Goal: Task Accomplishment & Management: Manage account settings

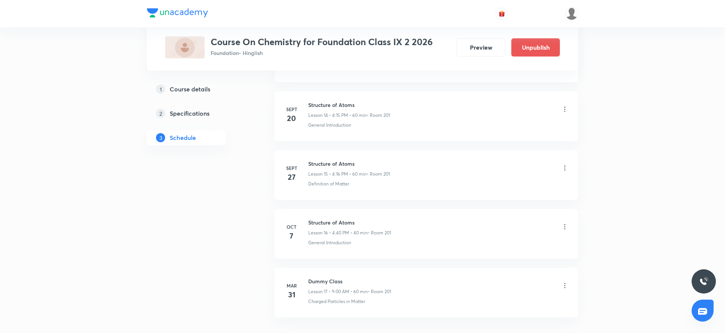
scroll to position [927, 0]
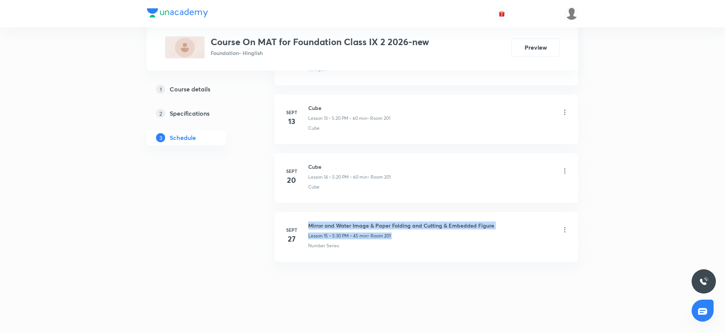
drag, startPoint x: 307, startPoint y: 223, endPoint x: 531, endPoint y: 223, distance: 224.0
click at [531, 223] on div "[DATE] Mirror and Water Image & Paper Folding and Cutting & Embedded Figure Les…" at bounding box center [426, 236] width 285 height 28
click at [529, 222] on div "Mirror and Water Image & Paper Folding and Cutting & Embedded Figure Lesson 15 …" at bounding box center [438, 231] width 260 height 18
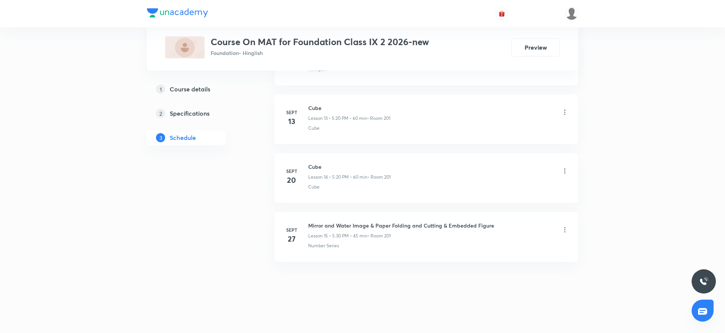
drag, startPoint x: 308, startPoint y: 221, endPoint x: 498, endPoint y: 208, distance: 190.6
copy h6 "Mirror and Water Image & Paper Folding and Cutting & Embedded Figure"
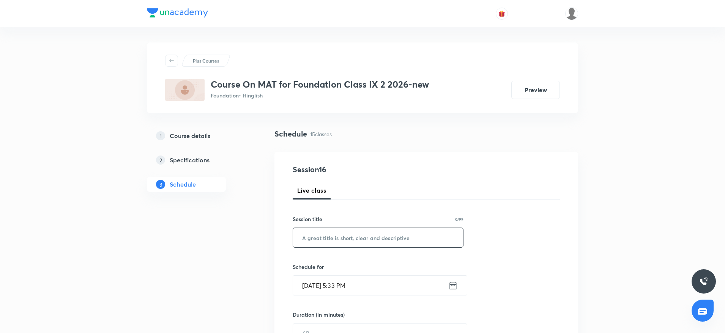
drag, startPoint x: 356, startPoint y: 247, endPoint x: 354, endPoint y: 243, distance: 4.6
click at [356, 247] on input "text" at bounding box center [378, 237] width 170 height 19
paste input "Mirror and Water Image & Paper Folding and Cutting & Embedded Figure"
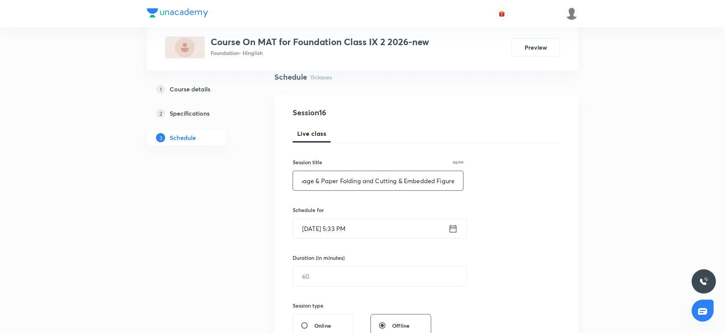
type input "Mirror and Water Image & Paper Folding and Cutting & Embedded Figure"
click at [340, 222] on input "Oct 7, 2025, 5:33 PM" at bounding box center [370, 228] width 155 height 19
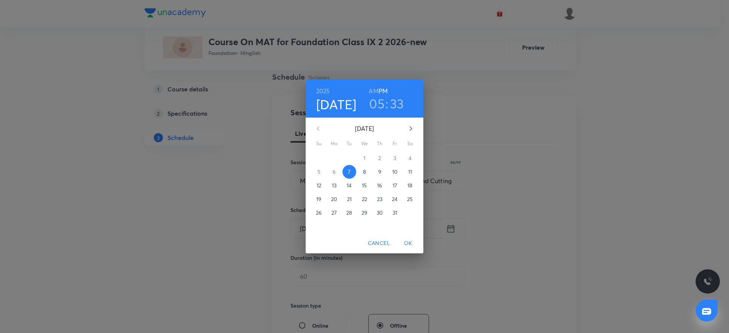
click at [402, 99] on h3 "33" at bounding box center [397, 104] width 14 height 16
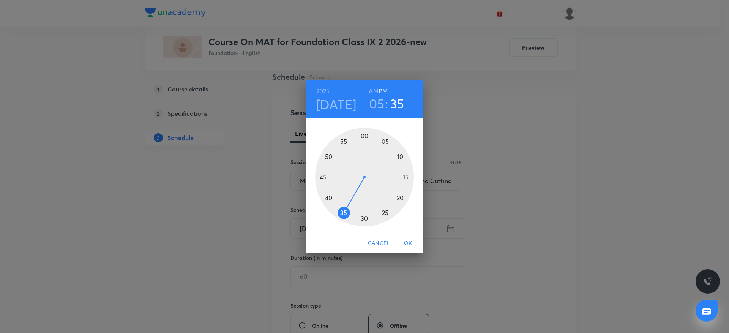
click at [347, 211] on div at bounding box center [364, 177] width 99 height 99
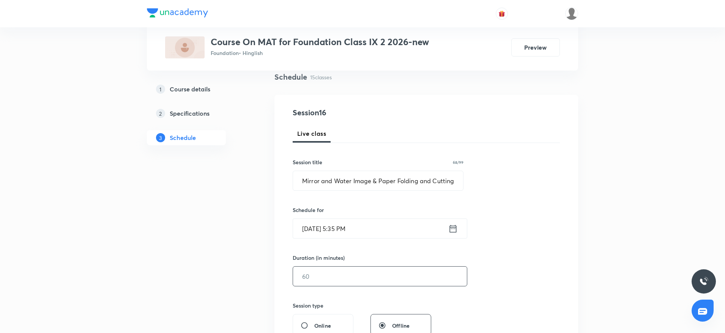
click at [341, 279] on input "text" at bounding box center [380, 276] width 174 height 19
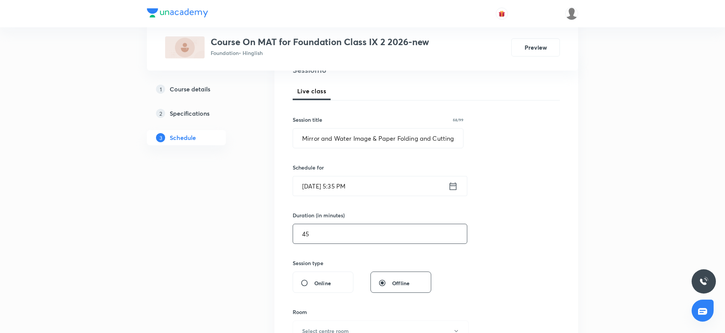
scroll to position [228, 0]
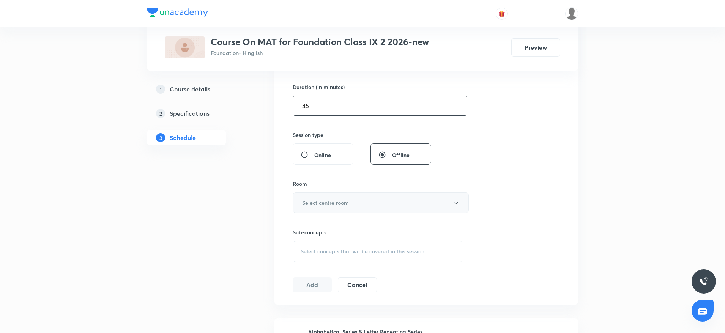
type input "45"
click at [331, 207] on button "Select centre room" at bounding box center [381, 203] width 176 height 21
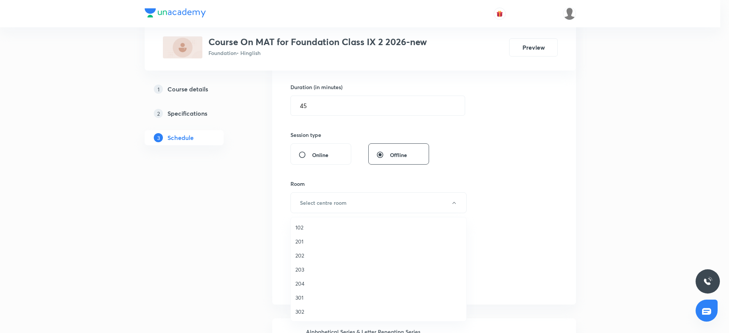
click at [303, 244] on span "201" at bounding box center [378, 242] width 166 height 8
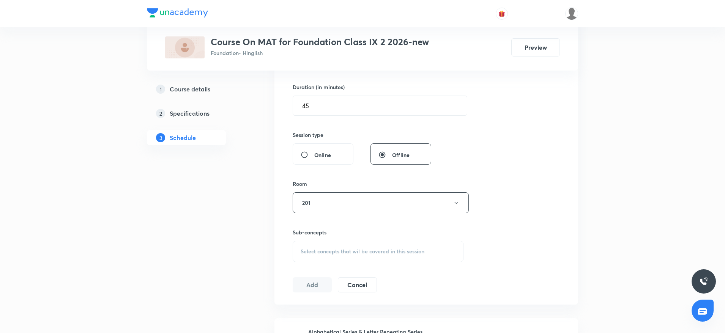
click at [401, 249] on span "Select concepts that wil be covered in this session" at bounding box center [363, 252] width 124 height 6
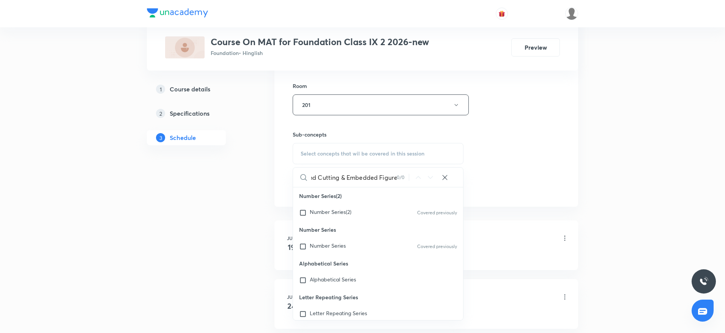
scroll to position [342, 0]
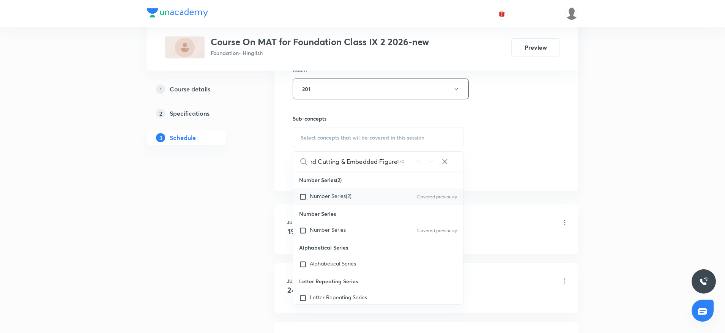
type input "Mirror and Water Image & Paper Folding and Cutting & Embedded Figure"
click at [338, 196] on span "Number Series(2)" at bounding box center [331, 196] width 42 height 7
checkbox input "true"
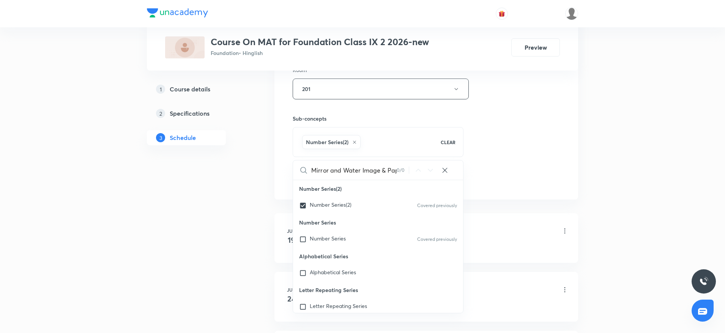
click at [518, 144] on div "Session 16 Live class Session title 68/99 Mirror and Water Image & Paper Foldin…" at bounding box center [426, 4] width 267 height 365
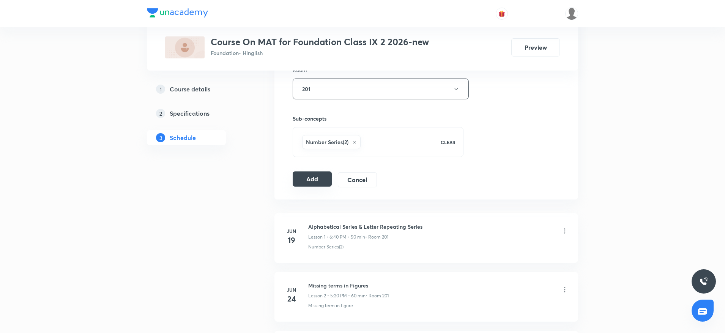
click at [306, 178] on button "Add" at bounding box center [312, 179] width 39 height 15
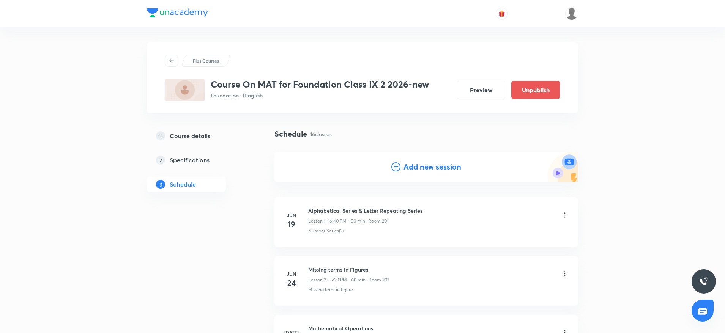
drag, startPoint x: 729, startPoint y: 0, endPoint x: 463, endPoint y: 44, distance: 269.1
click at [463, 44] on div "Plus Courses Course On MAT for Foundation Class IX 2 2026-new Foundation • Hing…" at bounding box center [362, 78] width 431 height 71
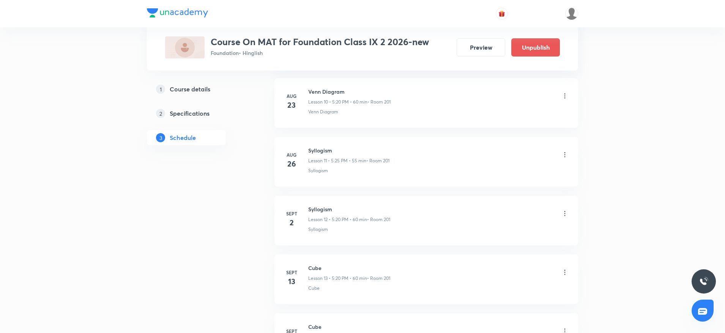
scroll to position [868, 0]
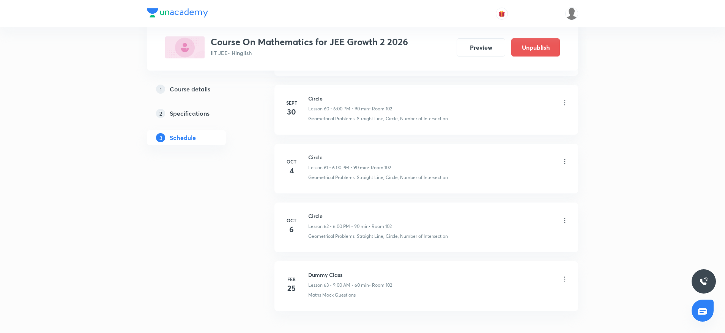
scroll to position [3983, 0]
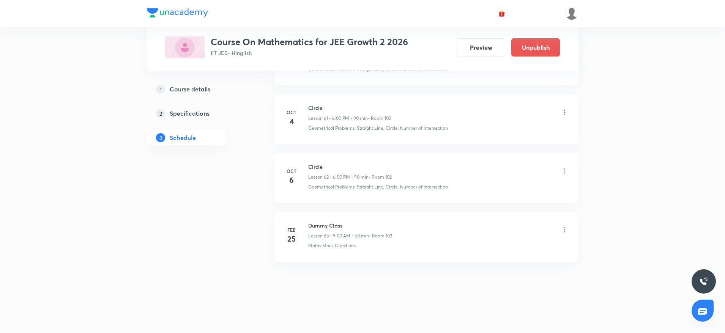
click at [311, 165] on h6 "Circle" at bounding box center [350, 167] width 84 height 8
copy h6 "Circle"
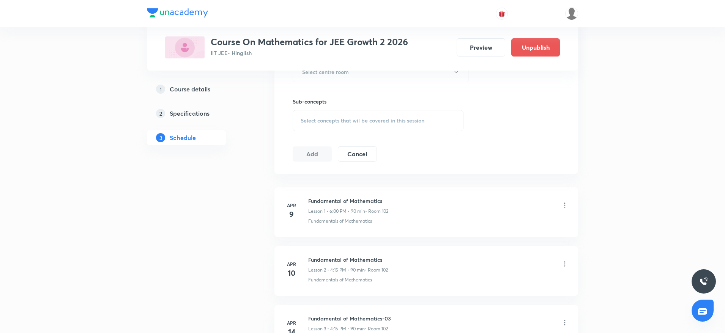
scroll to position [0, 0]
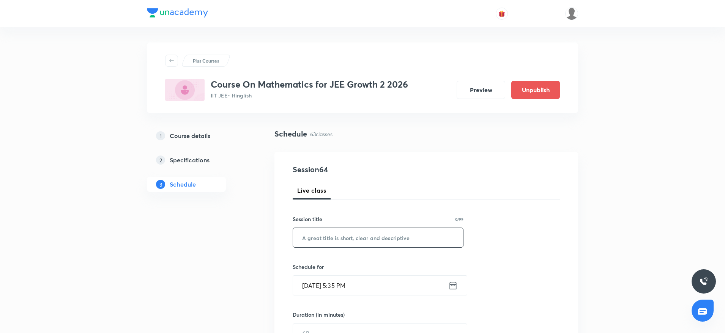
click at [346, 231] on input "text" at bounding box center [378, 237] width 170 height 19
paste input "Circle"
type input "Circle"
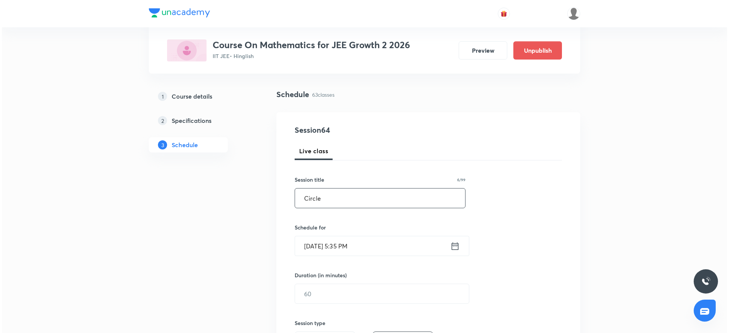
scroll to position [57, 0]
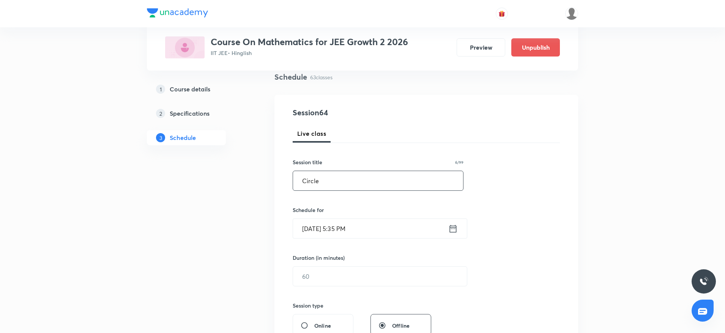
click at [339, 224] on input "Oct 7, 2025, 5:35 PM" at bounding box center [370, 228] width 155 height 19
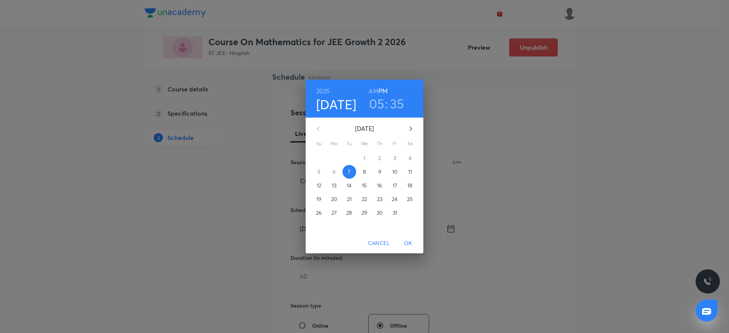
click at [376, 107] on h3 "05" at bounding box center [377, 104] width 16 height 16
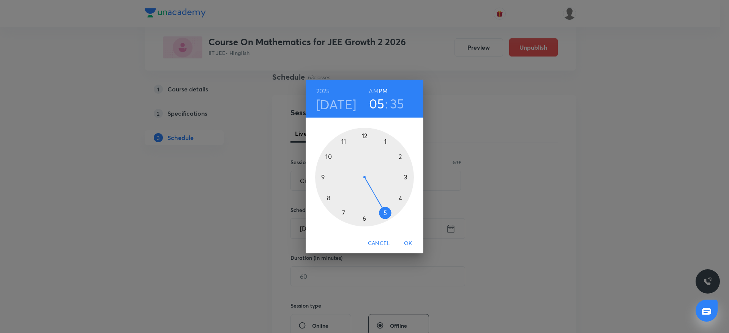
click at [365, 220] on div at bounding box center [364, 177] width 99 height 99
click at [363, 133] on div at bounding box center [364, 177] width 99 height 99
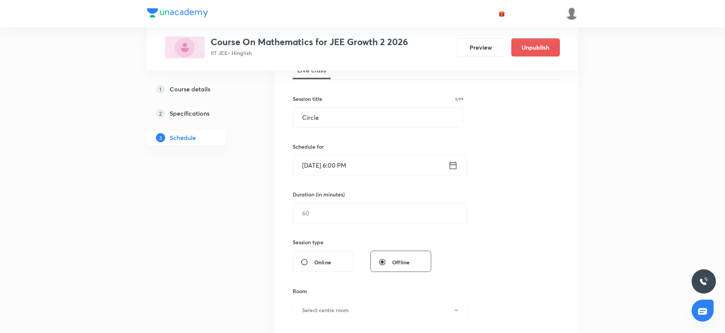
scroll to position [171, 0]
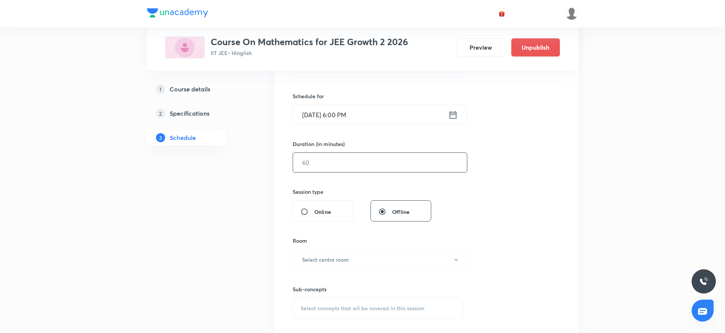
click at [359, 170] on input "text" at bounding box center [380, 162] width 174 height 19
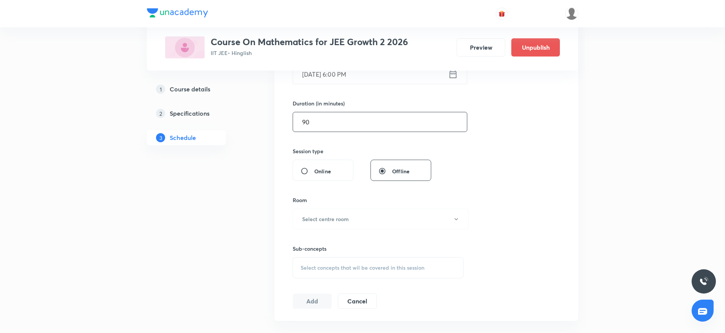
scroll to position [228, 0]
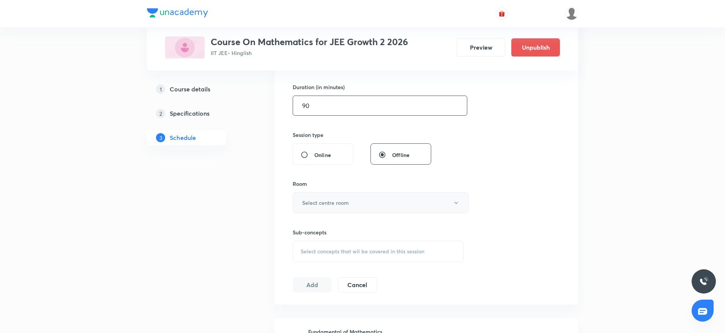
type input "90"
click at [354, 207] on button "Select centre room" at bounding box center [381, 203] width 176 height 21
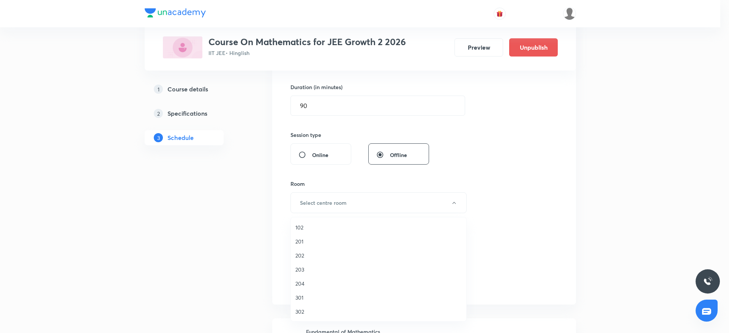
click at [314, 224] on span "102" at bounding box center [378, 228] width 166 height 8
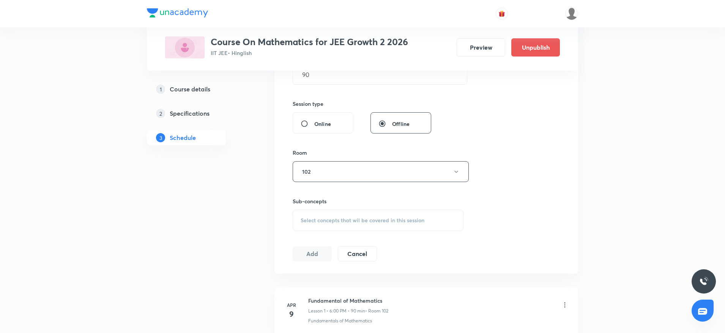
scroll to position [285, 0]
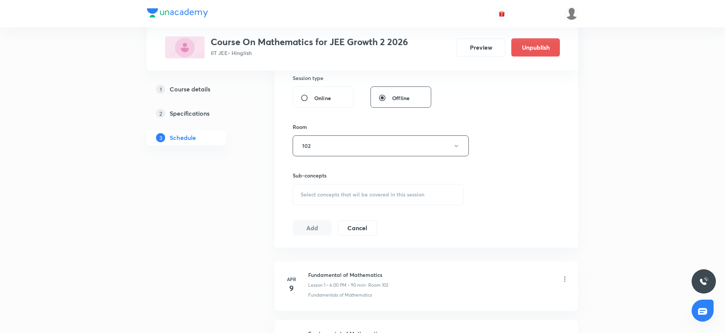
click at [354, 196] on span "Select concepts that wil be covered in this session" at bounding box center [363, 195] width 124 height 6
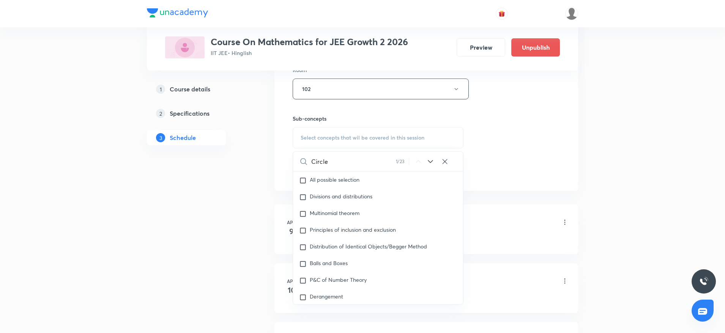
scroll to position [1612, 0]
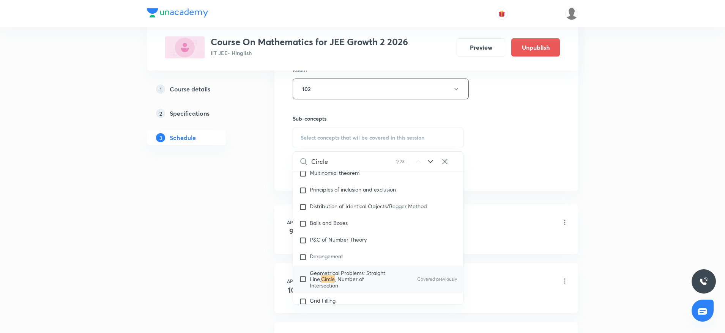
type input "Circle"
click at [349, 270] on span "Geometrical Problems: Straight Line," at bounding box center [348, 276] width 76 height 13
checkbox input "true"
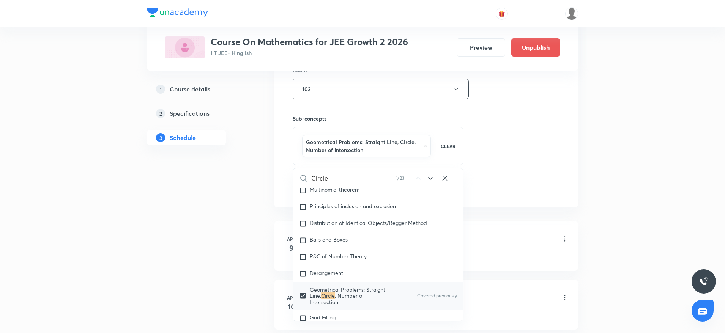
click at [508, 147] on div "Session 64 Live class Session title 6/99 Circle ​ Schedule for Oct 7, 2025, 6:0…" at bounding box center [426, 8] width 267 height 373
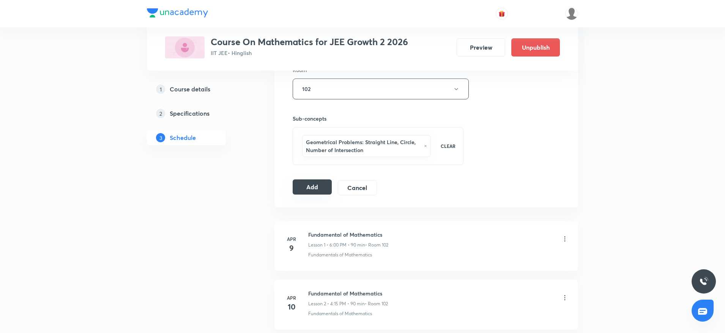
click at [312, 186] on button "Add" at bounding box center [312, 187] width 39 height 15
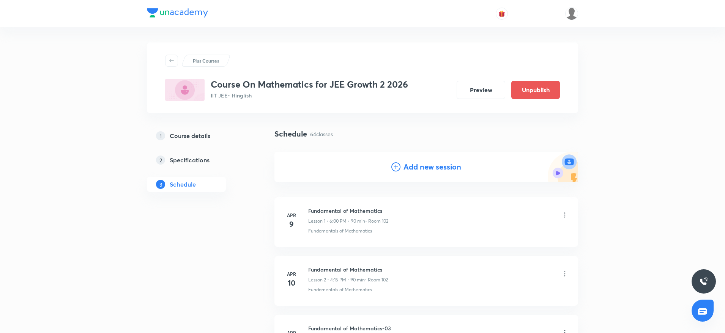
scroll to position [3693, 0]
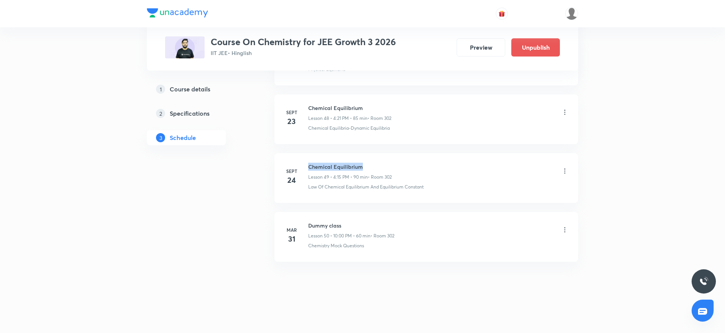
drag, startPoint x: 307, startPoint y: 163, endPoint x: 368, endPoint y: 166, distance: 61.2
click at [368, 166] on div "Sept 24 Chemical Equilibrium Lesson 49 • 4:15 PM • 90 min • Room 302 Law Of Che…" at bounding box center [426, 177] width 285 height 28
copy h6 "Chemical Equilibrium"
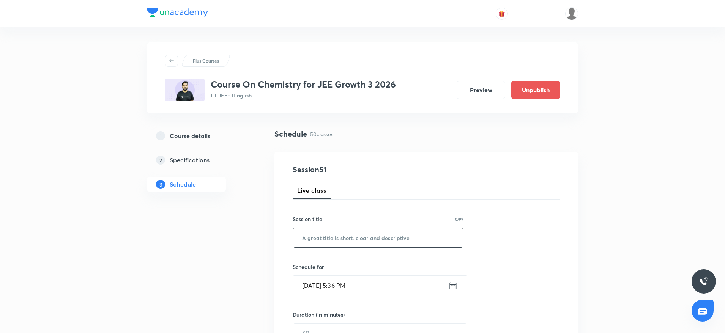
click at [377, 237] on input "text" at bounding box center [378, 237] width 170 height 19
paste input "Chemical Equilibrium"
type input "Chemical Equilibrium"
click at [336, 283] on input "Oct 7, 2025, 5:36 PM" at bounding box center [370, 285] width 155 height 19
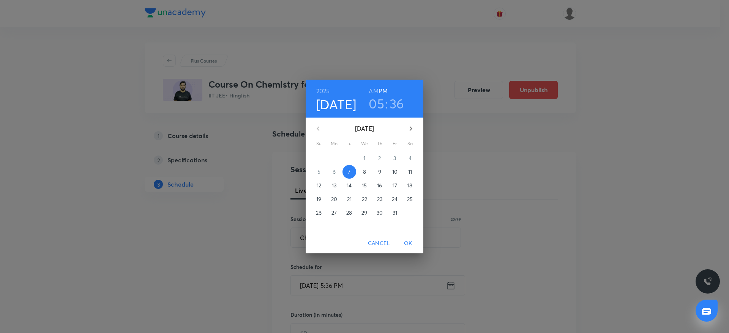
click at [380, 108] on h3 "05" at bounding box center [377, 104] width 16 height 16
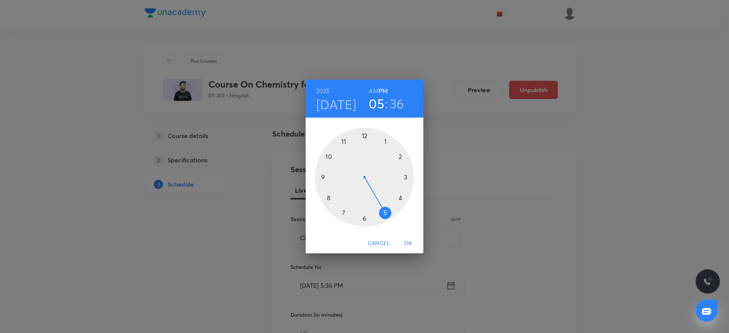
click at [364, 219] on div at bounding box center [364, 177] width 99 height 99
click at [363, 136] on div at bounding box center [364, 177] width 99 height 99
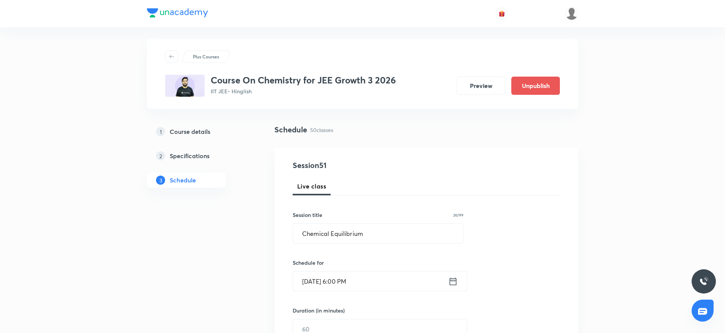
scroll to position [57, 0]
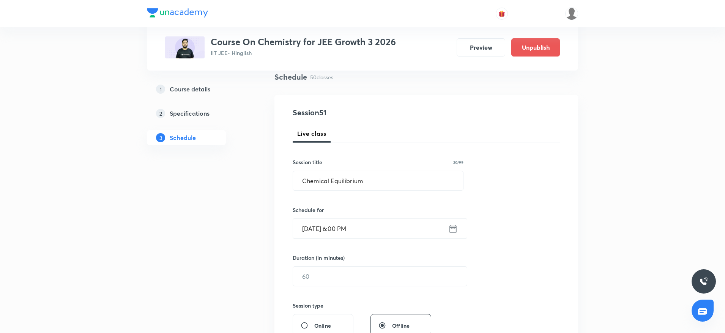
click at [341, 290] on div "Session 51 Live class Session title 20/99 Chemical Equilibrium ​ Schedule for O…" at bounding box center [426, 285] width 267 height 357
drag, startPoint x: 339, startPoint y: 285, endPoint x: 341, endPoint y: 275, distance: 10.3
click at [339, 284] on input "text" at bounding box center [380, 276] width 174 height 19
click at [341, 275] on input "text" at bounding box center [380, 276] width 174 height 19
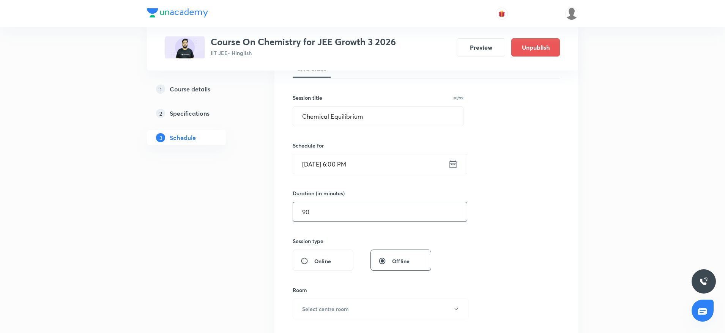
scroll to position [171, 0]
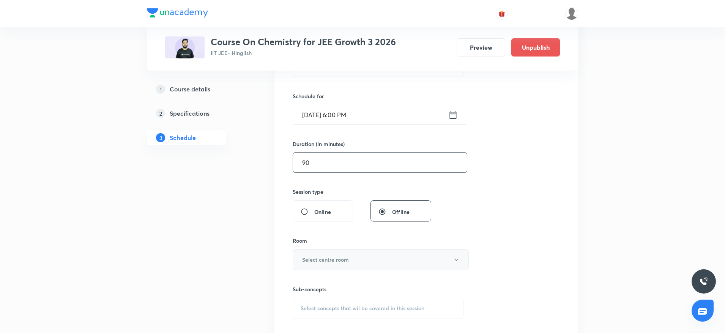
type input "90"
click at [343, 263] on h6 "Select centre room" at bounding box center [325, 260] width 47 height 8
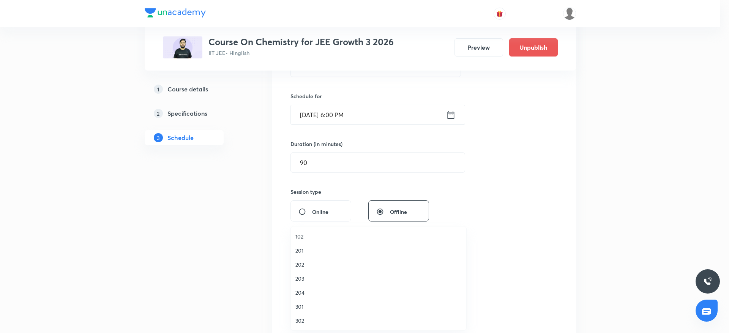
click at [307, 322] on span "302" at bounding box center [378, 321] width 166 height 8
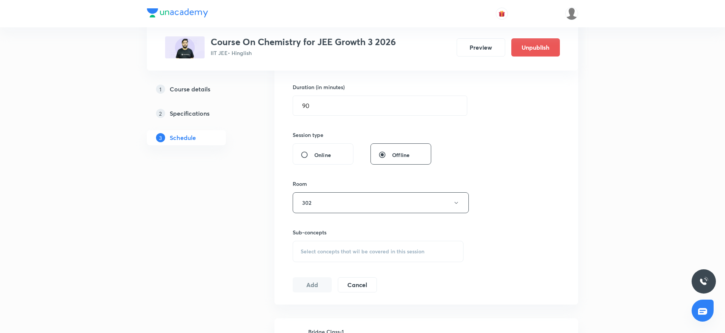
click at [369, 247] on div "Select concepts that wil be covered in this session" at bounding box center [378, 251] width 171 height 21
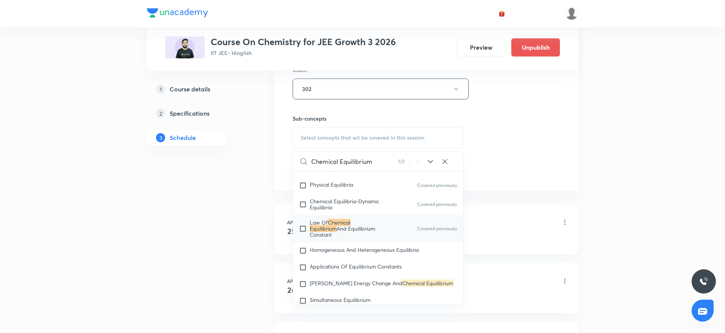
scroll to position [1702, 0]
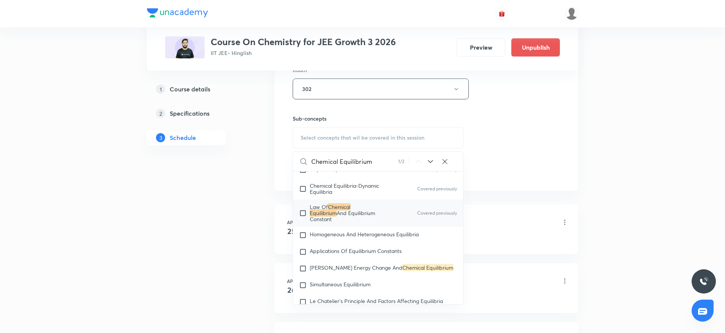
type input "Chemical Equilibrium"
click at [388, 232] on span "Homogeneous And Heterogeneous Equilibria" at bounding box center [364, 234] width 109 height 7
checkbox input "true"
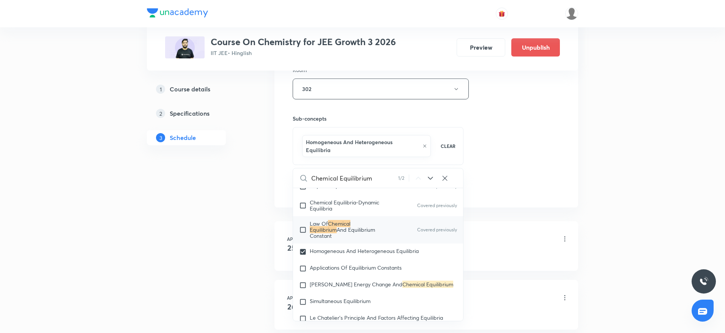
click at [513, 126] on div "Session 51 Live class Session title 20/99 Chemical Equilibrium ​ Schedule for O…" at bounding box center [426, 8] width 267 height 373
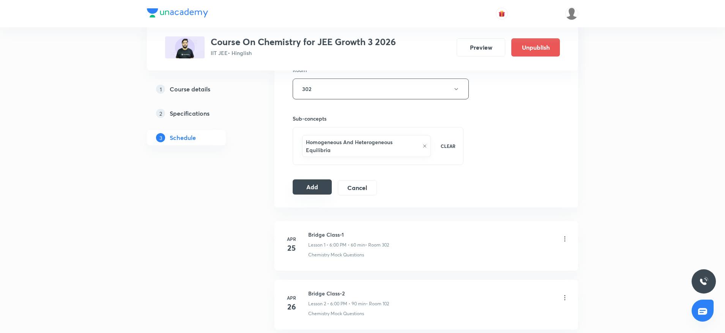
click at [310, 180] on button "Add" at bounding box center [312, 187] width 39 height 15
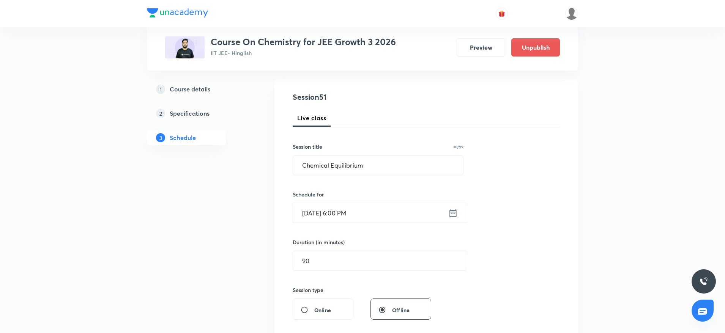
scroll to position [171, 0]
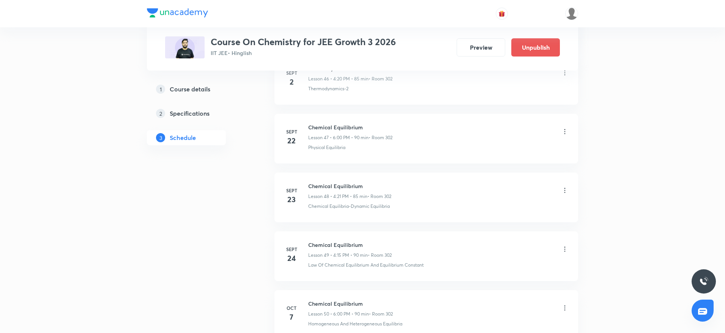
scroll to position [2928, 0]
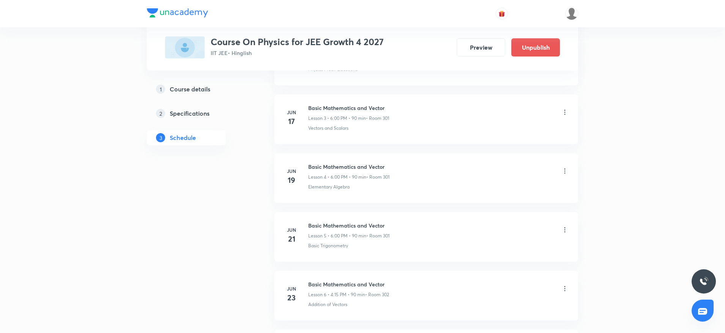
scroll to position [3630, 0]
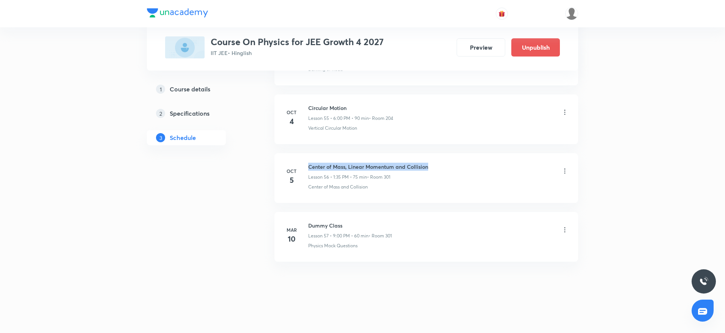
drag, startPoint x: 308, startPoint y: 165, endPoint x: 441, endPoint y: 160, distance: 133.7
click at [441, 160] on li "[DATE] Center of Mass, Linear Momentum and Collision Lesson 56 • 1:35 PM • 75 m…" at bounding box center [427, 178] width 304 height 50
copy h6 "Center of Mass, Linear Momentum and Collision"
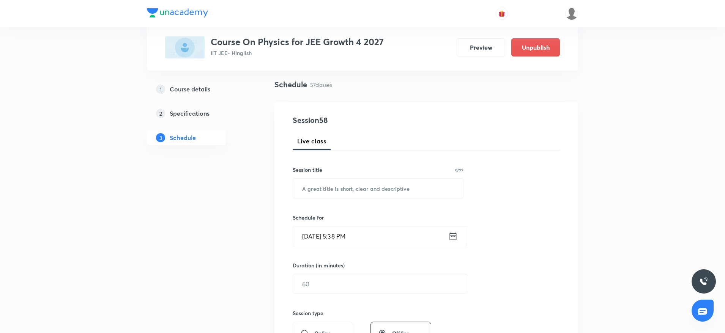
scroll to position [0, 0]
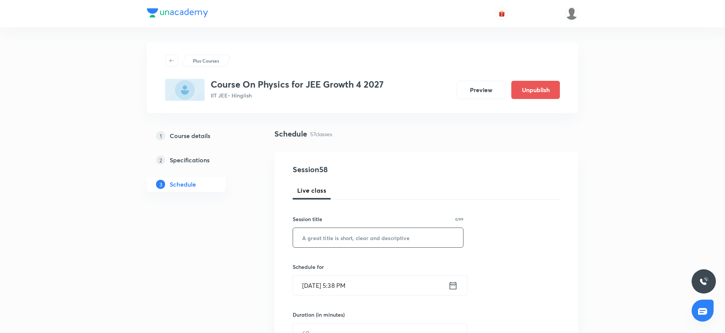
click at [397, 243] on input "text" at bounding box center [378, 237] width 170 height 19
paste input "Center of Mass, Linear Momentum and Collision"
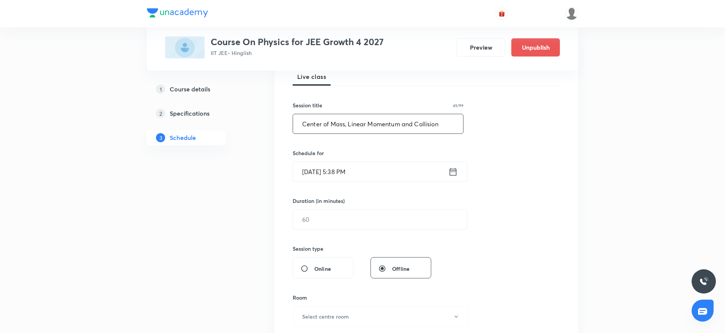
type input "Center of Mass, Linear Momentum and Collision"
click at [338, 168] on input "Oct 7, 2025, 5:38 PM" at bounding box center [370, 171] width 155 height 19
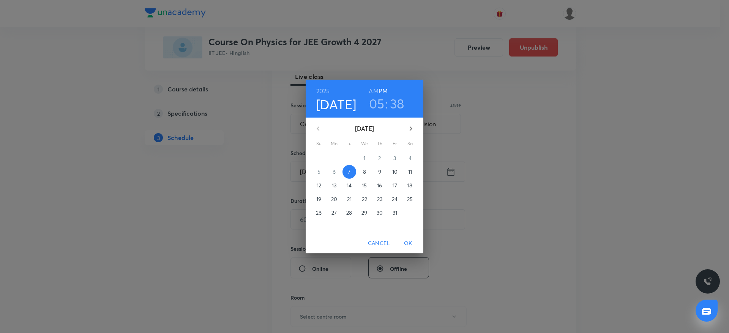
click at [383, 105] on h3 "05" at bounding box center [377, 104] width 16 height 16
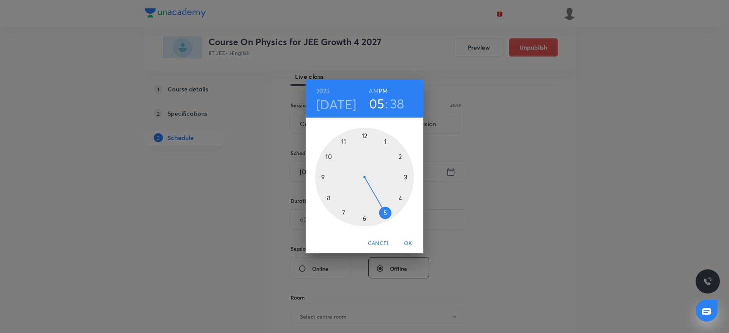
click at [363, 219] on div at bounding box center [364, 177] width 99 height 99
click at [364, 136] on div at bounding box center [364, 177] width 99 height 99
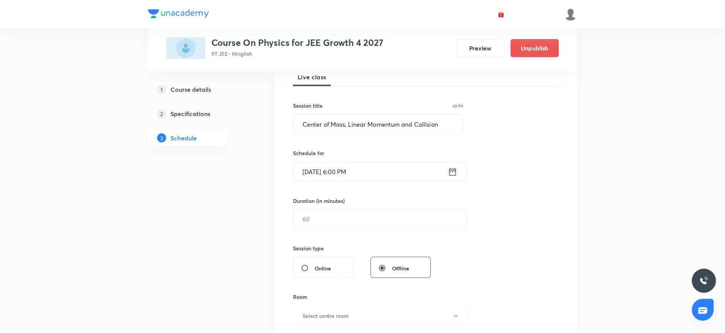
scroll to position [171, 0]
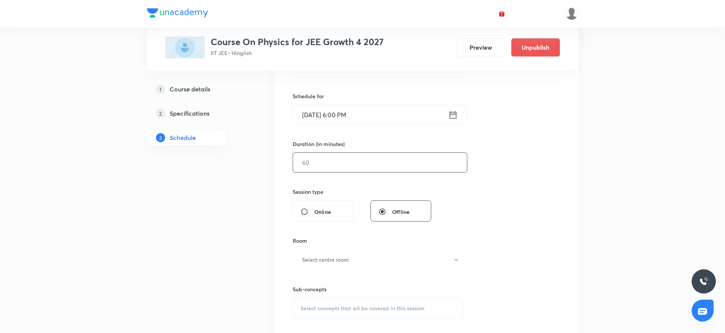
click at [338, 162] on input "text" at bounding box center [380, 162] width 174 height 19
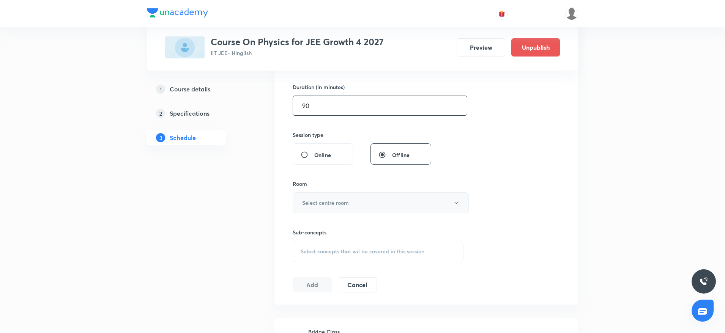
type input "90"
click at [335, 200] on h6 "Select centre room" at bounding box center [325, 203] width 47 height 8
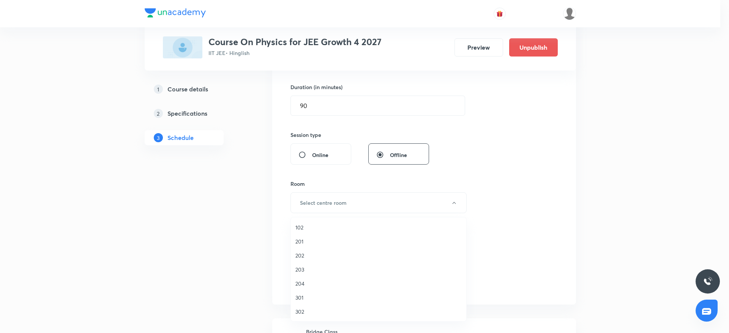
click at [306, 283] on span "204" at bounding box center [378, 284] width 166 height 8
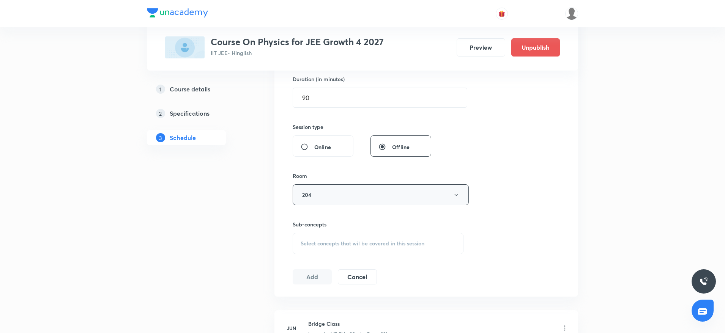
scroll to position [342, 0]
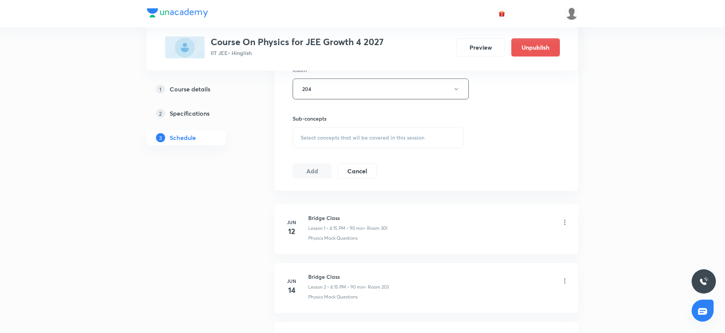
click at [407, 142] on div "Select concepts that wil be covered in this session" at bounding box center [378, 137] width 171 height 21
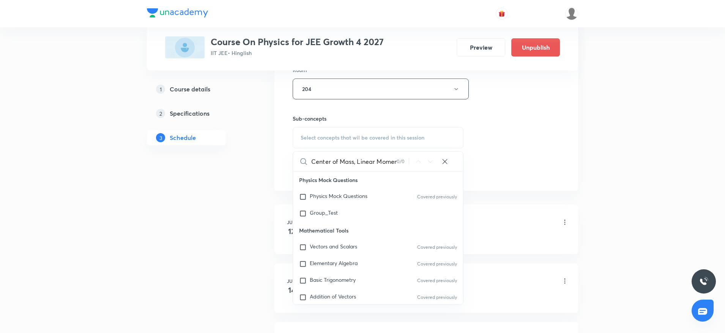
scroll to position [0, 51]
drag, startPoint x: 324, startPoint y: 161, endPoint x: 421, endPoint y: 165, distance: 97.7
click at [421, 165] on div "Center of Mass, Linear Momentum and Collision 0 / 0 ​" at bounding box center [378, 161] width 170 height 19
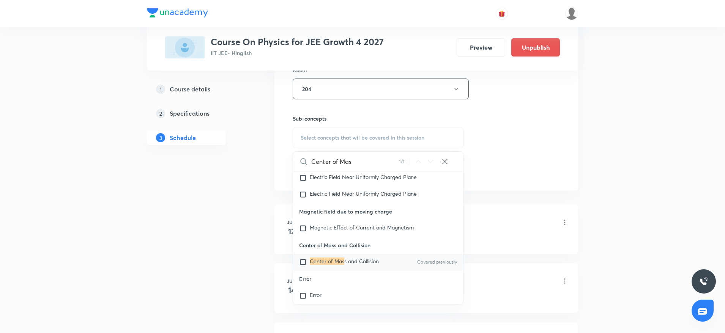
scroll to position [19297, 0]
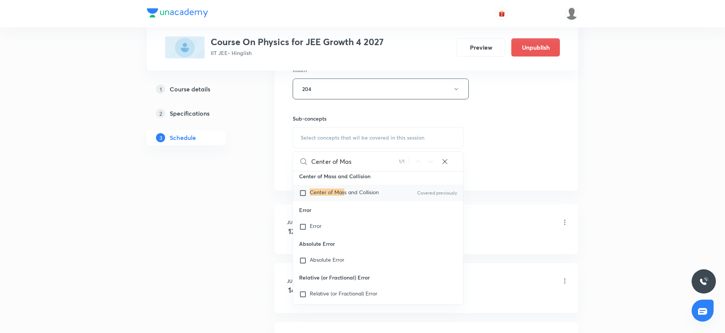
type input "Center of Mas"
click at [359, 196] on span "s and Collision" at bounding box center [361, 192] width 35 height 7
checkbox input "true"
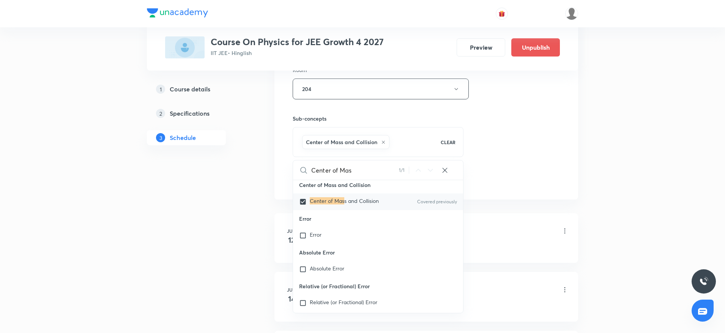
click at [518, 140] on div "Session 58 Live class Session title 45/99 Center of Mass, Linear Momentum and C…" at bounding box center [426, 4] width 267 height 365
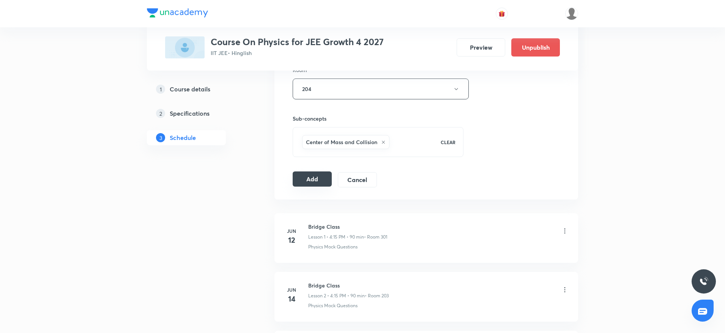
click at [305, 178] on button "Add" at bounding box center [312, 179] width 39 height 15
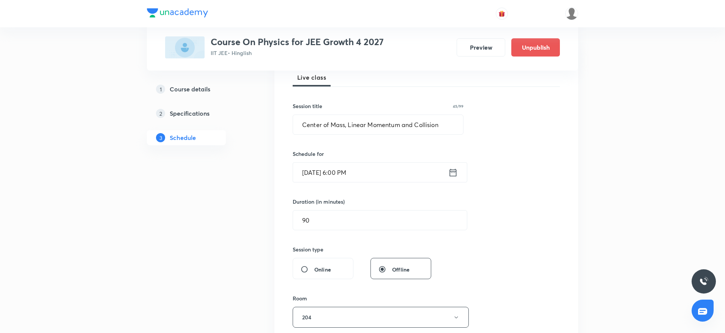
scroll to position [0, 0]
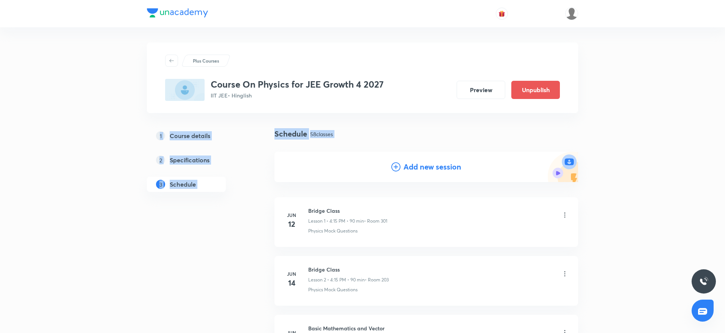
drag, startPoint x: 281, startPoint y: 180, endPoint x: 693, endPoint y: 54, distance: 430.7
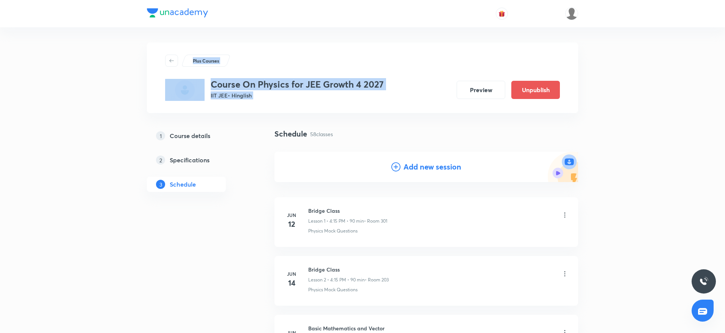
drag, startPoint x: 693, startPoint y: 54, endPoint x: 726, endPoint y: 13, distance: 52.8
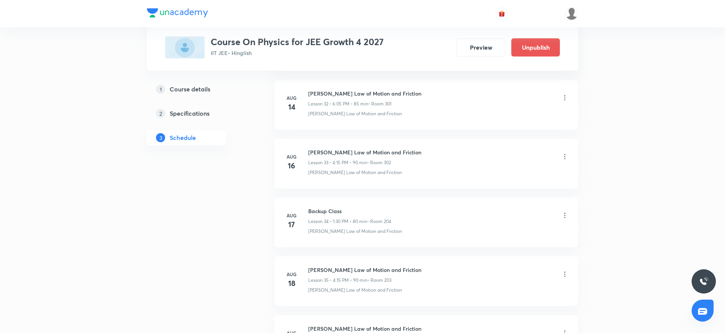
scroll to position [3340, 0]
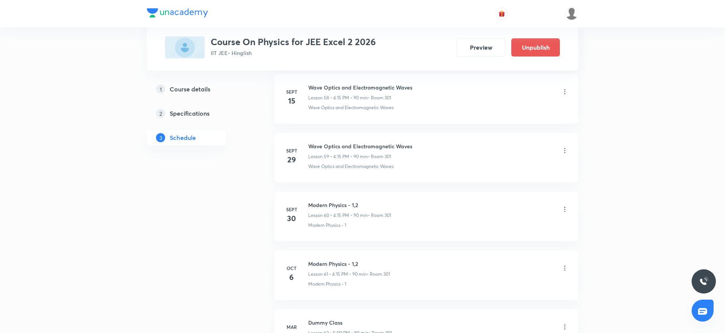
scroll to position [3924, 0]
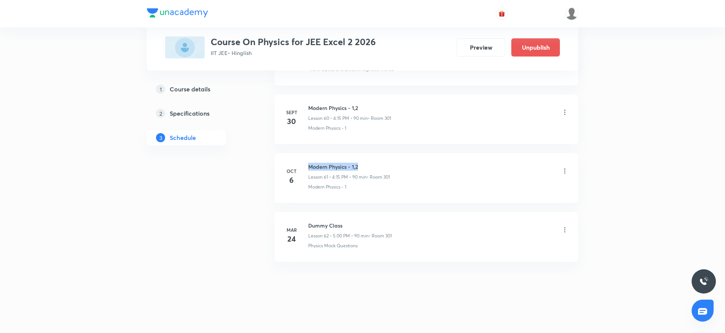
drag, startPoint x: 307, startPoint y: 159, endPoint x: 413, endPoint y: 159, distance: 105.9
click at [413, 159] on li "Oct 6 Modern Physics - 1,2 Lesson 61 • 4:15 PM • 90 min • Room 301 Modern Physi…" at bounding box center [427, 178] width 304 height 50
copy h6 "Modern Physics - 1,2"
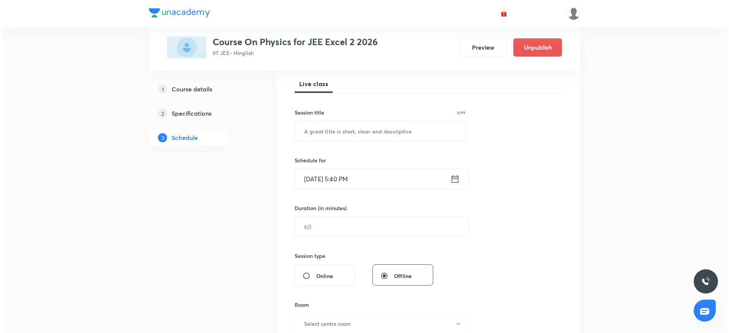
scroll to position [0, 0]
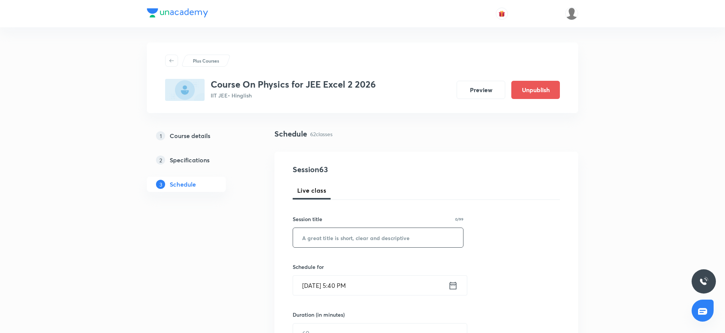
click at [398, 239] on input "text" at bounding box center [378, 237] width 170 height 19
paste input "Modern Physics - 1,2"
type input "Modern Physics - 1,2"
click at [338, 281] on input "Oct 7, 2025, 5:40 PM" at bounding box center [370, 285] width 155 height 19
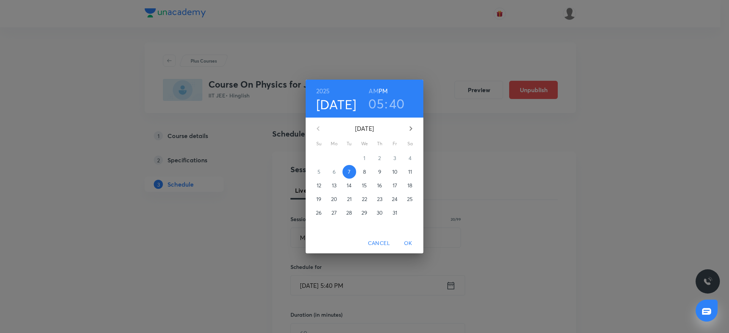
click at [375, 103] on h3 "05" at bounding box center [376, 104] width 16 height 16
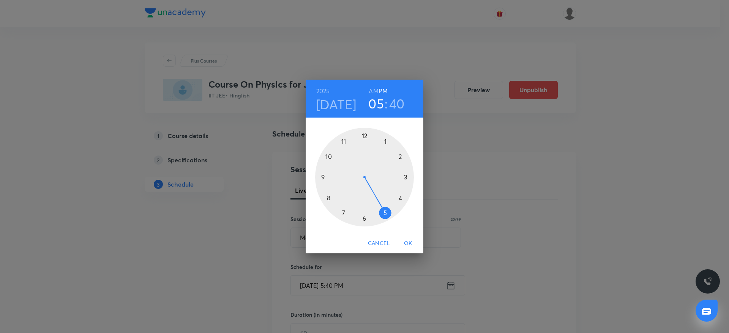
click at [363, 216] on div at bounding box center [364, 177] width 99 height 99
click at [364, 136] on div at bounding box center [364, 177] width 99 height 99
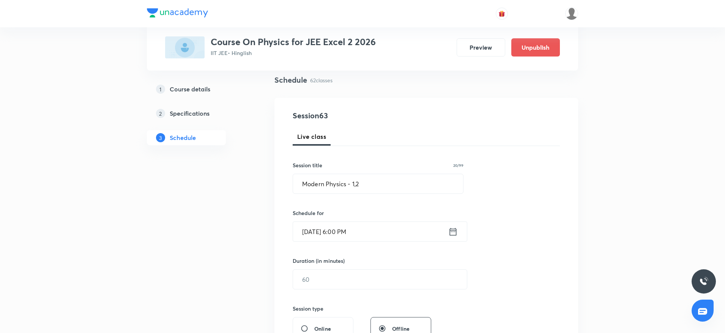
scroll to position [57, 0]
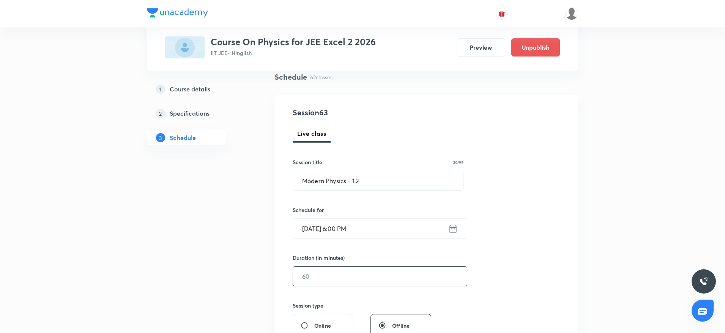
click at [347, 284] on input "text" at bounding box center [380, 276] width 174 height 19
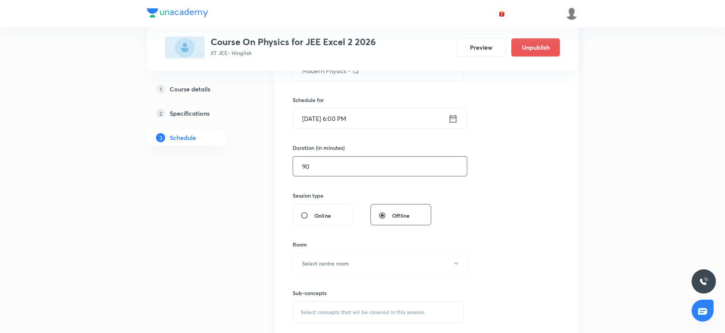
scroll to position [228, 0]
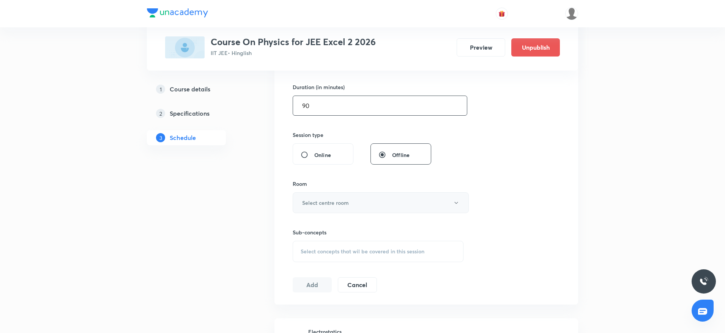
type input "90"
click at [352, 207] on button "Select centre room" at bounding box center [381, 203] width 176 height 21
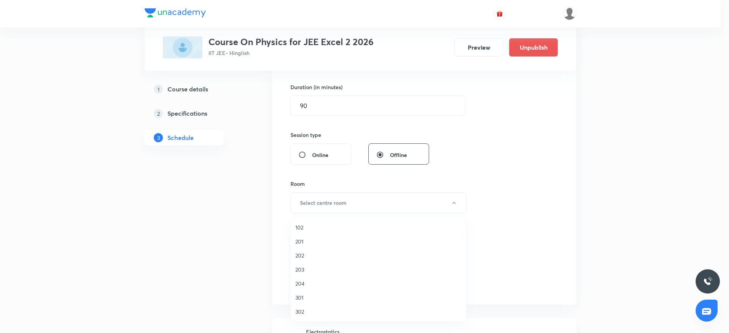
click at [311, 299] on span "301" at bounding box center [378, 298] width 166 height 8
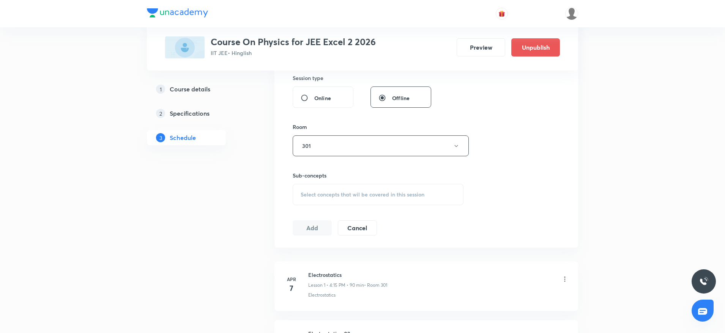
click at [415, 189] on div "Select concepts that wil be covered in this session" at bounding box center [378, 194] width 171 height 21
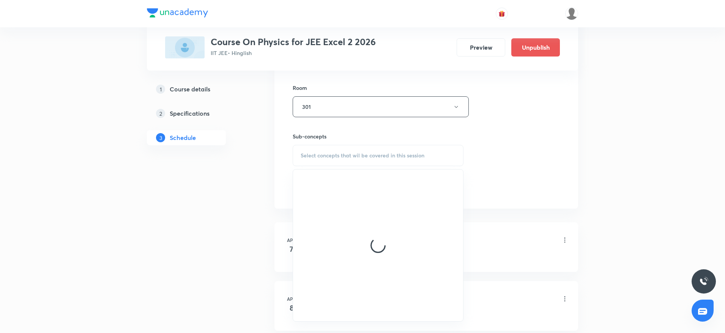
scroll to position [342, 0]
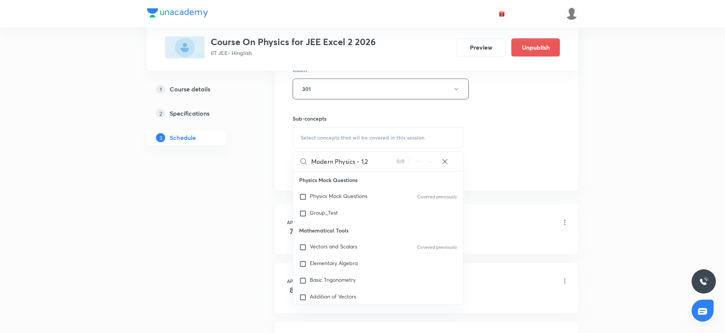
drag, startPoint x: 357, startPoint y: 159, endPoint x: 370, endPoint y: 162, distance: 13.6
click at [370, 162] on input "Modern Physics - 1,2" at bounding box center [353, 161] width 85 height 19
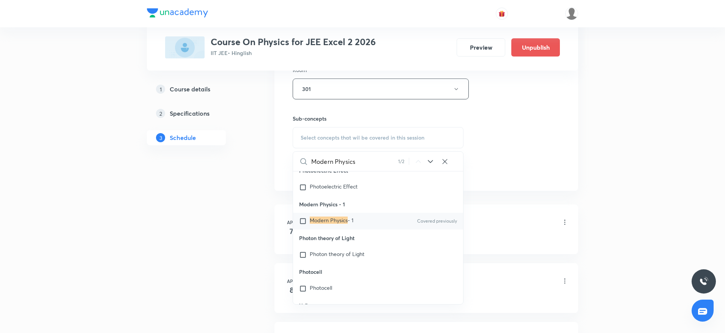
scroll to position [20643, 0]
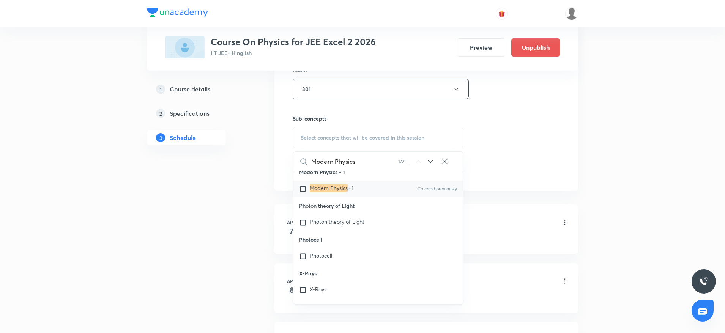
type input "Modern Physics"
click at [344, 192] on mark "Modern Physics" at bounding box center [329, 188] width 38 height 7
checkbox input "true"
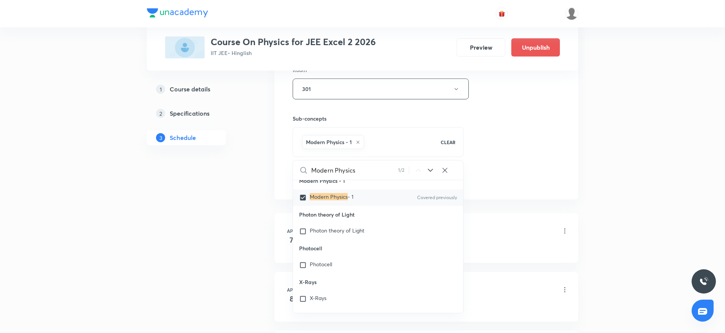
click at [518, 125] on div "Session 63 Live class Session title 20/99 Modern Physics - 1,2 ​ Schedule for O…" at bounding box center [426, 4] width 267 height 365
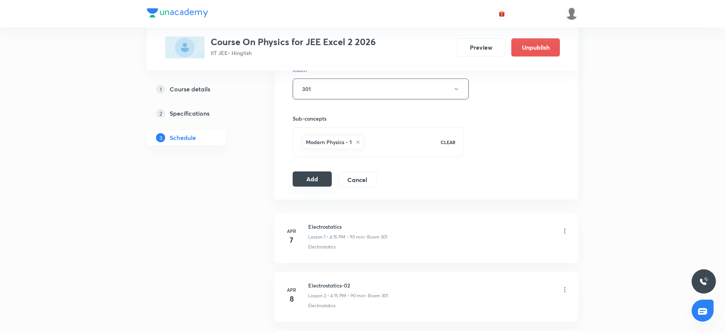
click at [321, 181] on button "Add" at bounding box center [312, 179] width 39 height 15
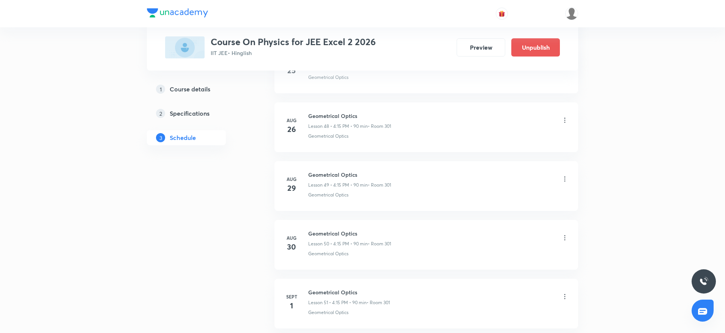
scroll to position [3634, 0]
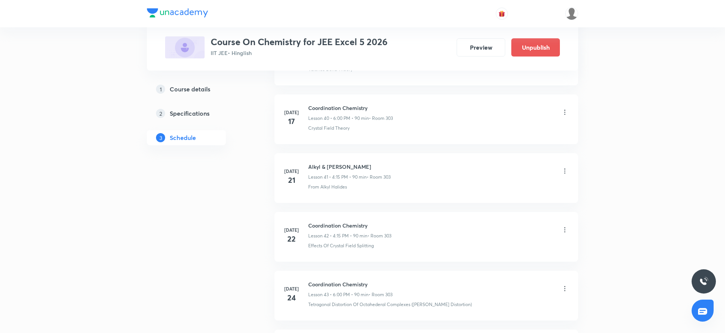
scroll to position [4395, 0]
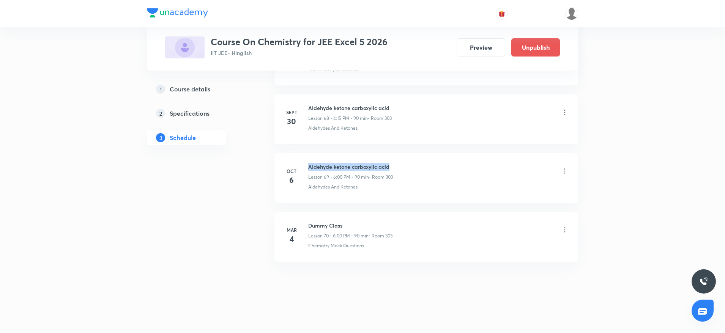
drag, startPoint x: 307, startPoint y: 164, endPoint x: 421, endPoint y: 163, distance: 113.9
click at [421, 163] on div "[DATE] Aldehyde ketone carboxylic acid Lesson 69 • 6:00 PM • 90 min • Room 303 …" at bounding box center [426, 177] width 285 height 28
copy h6 "Aldehyde ketone carboxylic acid"
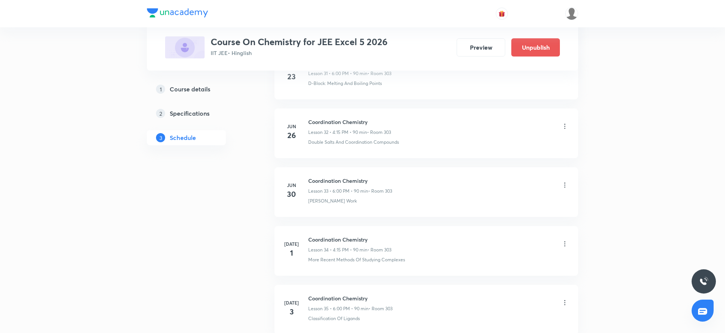
scroll to position [0, 0]
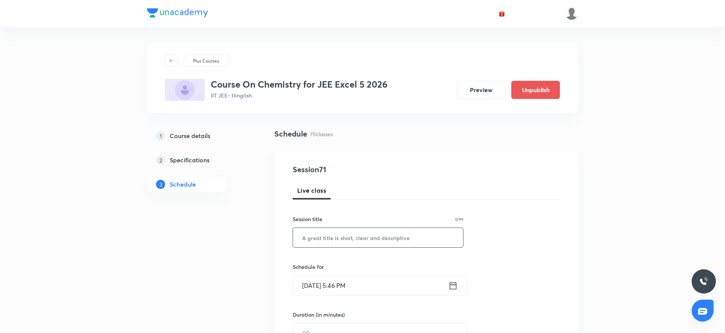
drag, startPoint x: 361, startPoint y: 230, endPoint x: 346, endPoint y: 237, distance: 16.6
click at [348, 235] on div "Session title 0/99 ​" at bounding box center [378, 231] width 171 height 33
click at [329, 236] on input "text" at bounding box center [378, 237] width 170 height 19
paste input "Aldehyde ketone carboxylic acid"
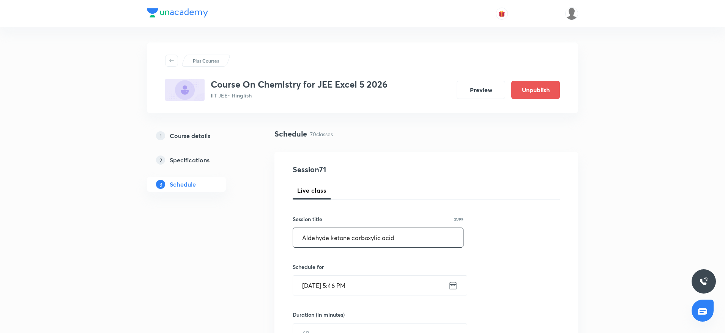
scroll to position [57, 0]
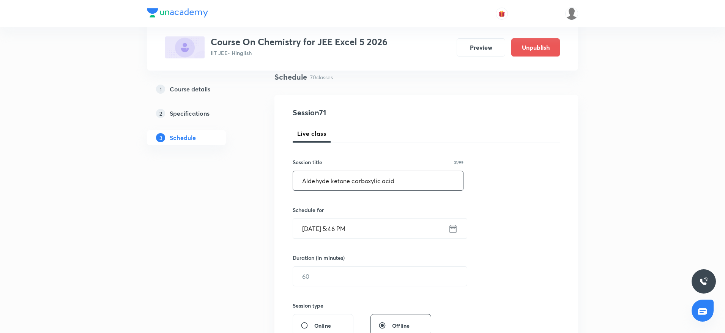
type input "Aldehyde ketone carboxylic acid"
click at [338, 224] on input "[DATE] 5:46 PM" at bounding box center [370, 228] width 155 height 19
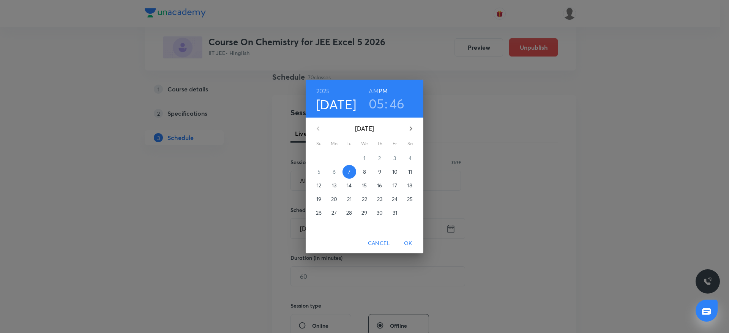
click at [384, 111] on h3 "05" at bounding box center [377, 104] width 16 height 16
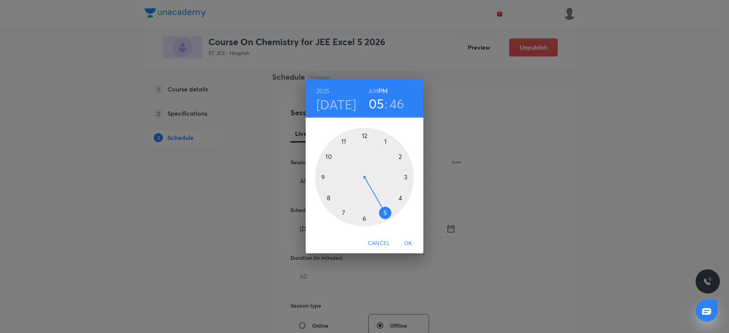
click at [379, 103] on h3 "05" at bounding box center [377, 104] width 16 height 16
click at [365, 217] on div at bounding box center [364, 177] width 99 height 99
click at [364, 136] on div at bounding box center [364, 177] width 99 height 99
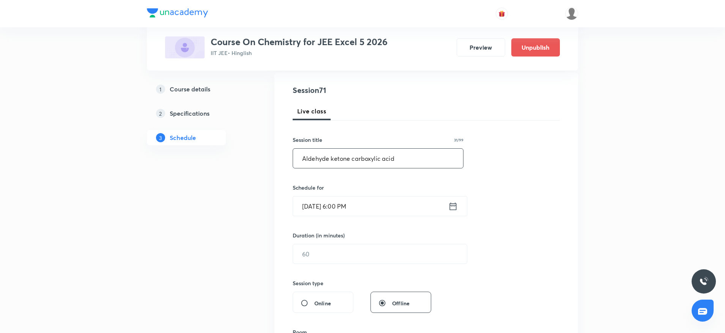
scroll to position [114, 0]
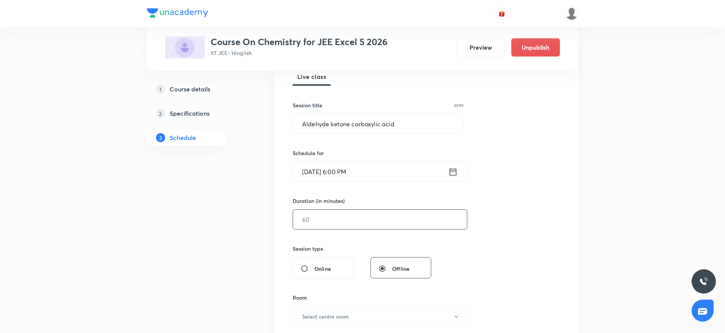
click at [355, 229] on div "​" at bounding box center [380, 220] width 175 height 20
click at [344, 234] on div "Session 71 Live class Session title 31/99 Aldehyde ketone carboxylic acid ​ Sch…" at bounding box center [426, 228] width 267 height 357
click at [347, 215] on input "text" at bounding box center [380, 219] width 174 height 19
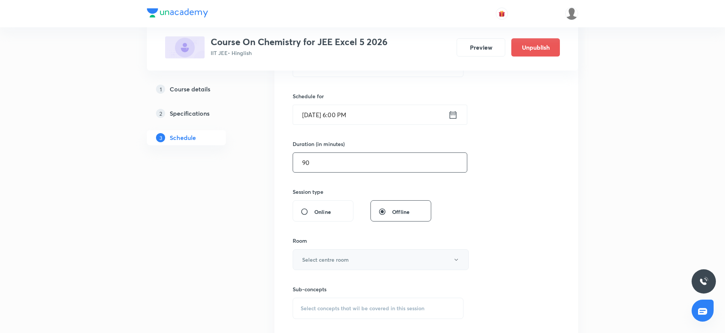
type input "90"
click at [350, 257] on button "Select centre room" at bounding box center [381, 259] width 176 height 21
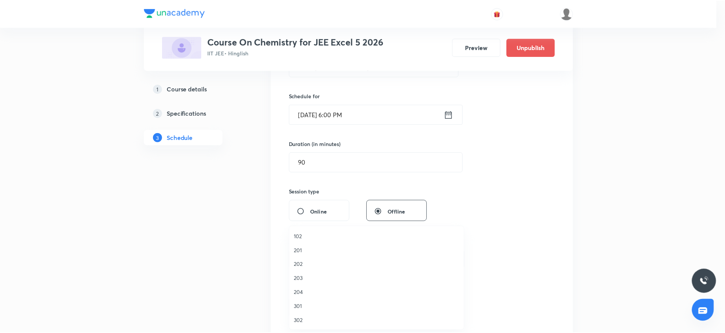
scroll to position [14, 0]
drag, startPoint x: 307, startPoint y: 324, endPoint x: 320, endPoint y: 307, distance: 20.8
click at [306, 324] on span "303" at bounding box center [378, 321] width 166 height 8
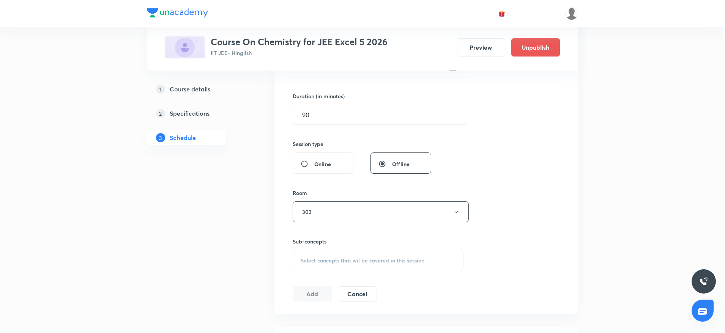
scroll to position [285, 0]
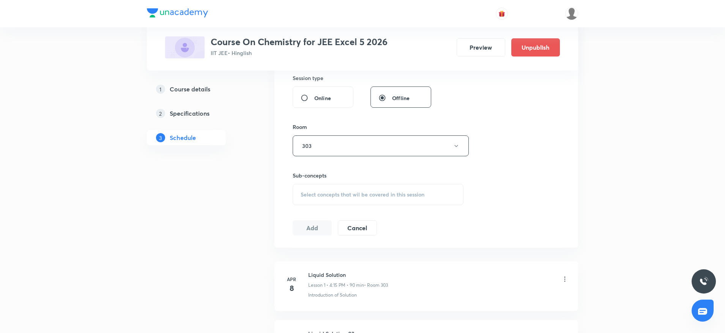
click at [353, 194] on span "Select concepts that wil be covered in this session" at bounding box center [363, 195] width 124 height 6
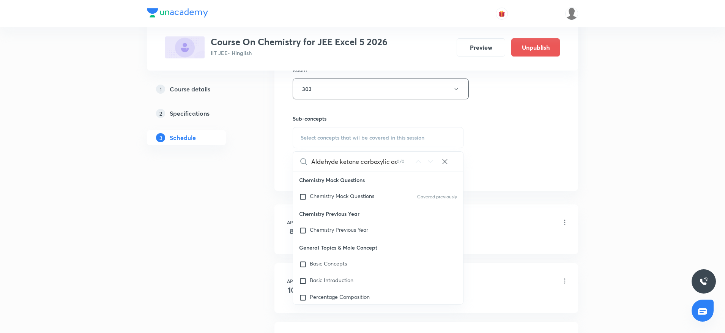
scroll to position [0, 7]
drag, startPoint x: 332, startPoint y: 160, endPoint x: 433, endPoint y: 163, distance: 101.0
click at [443, 163] on div "Aldehyde ketone carboxylic acid 0 / 0 ​" at bounding box center [378, 161] width 170 height 19
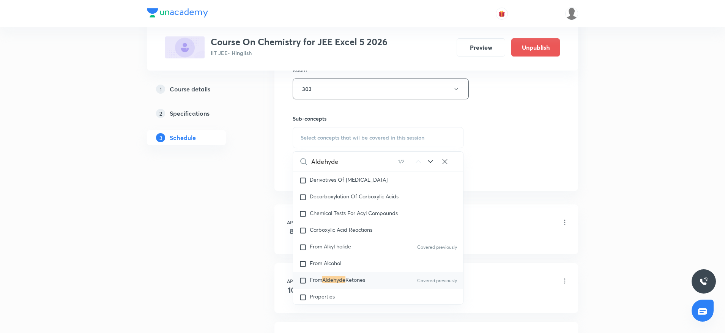
scroll to position [17610, 0]
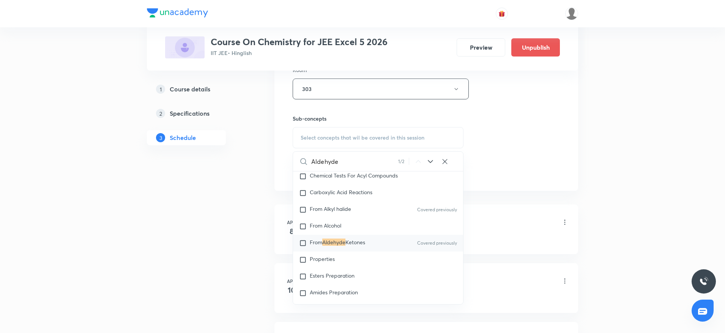
type input "Aldehyde"
click at [347, 247] on p "From Aldehyde Ketones" at bounding box center [337, 244] width 55 height 8
checkbox input "true"
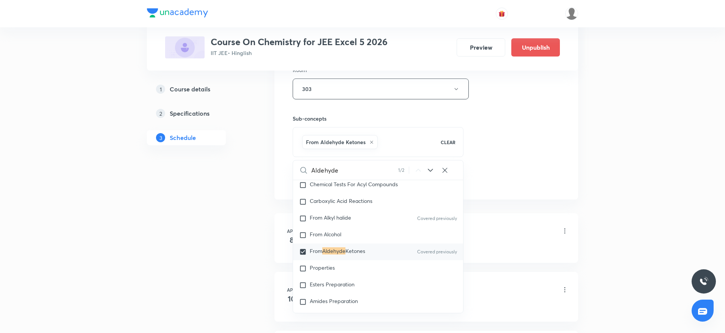
click at [491, 130] on div "Session 71 Live class Session title 31/99 Aldehyde ketone carboxylic acid ​ Sch…" at bounding box center [426, 4] width 267 height 365
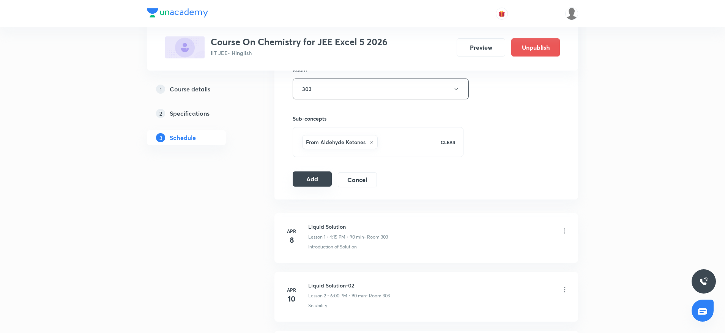
click at [316, 179] on button "Add" at bounding box center [312, 179] width 39 height 15
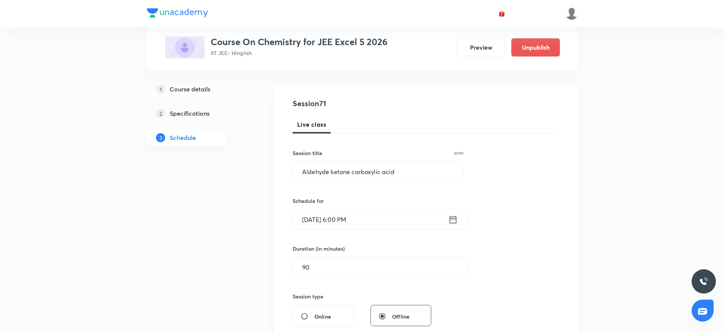
scroll to position [0, 0]
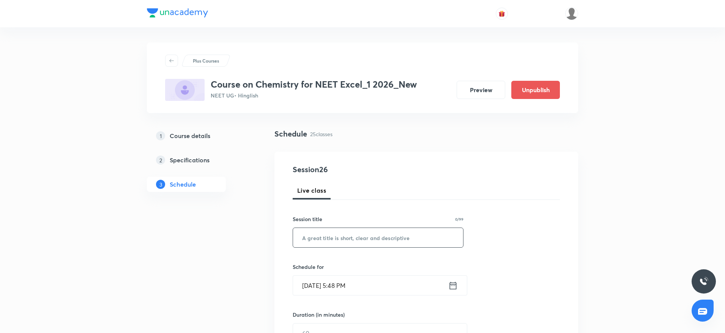
click at [375, 230] on input "text" at bounding box center [378, 237] width 170 height 19
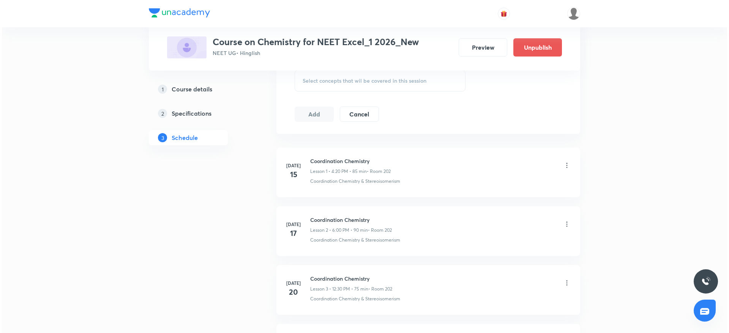
scroll to position [1747, 0]
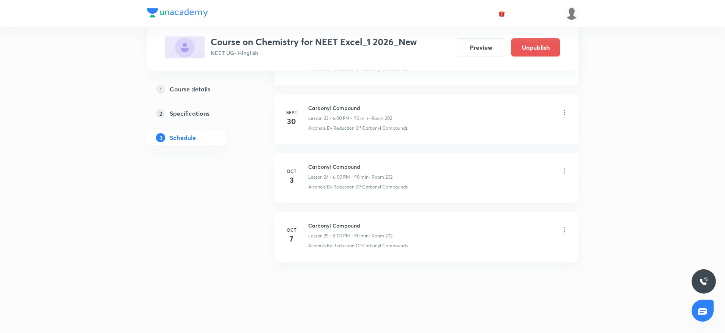
click at [565, 229] on icon at bounding box center [565, 230] width 8 height 8
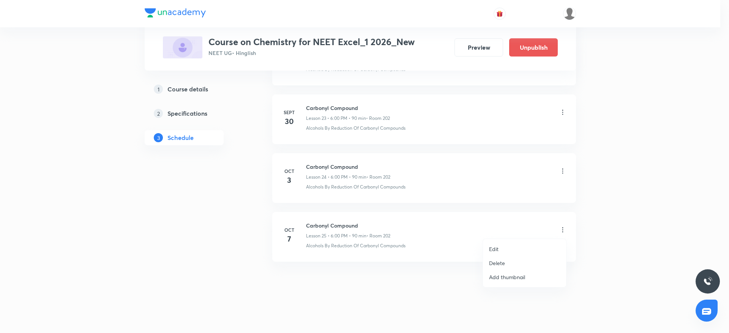
click at [492, 249] on p "Edit" at bounding box center [493, 249] width 9 height 8
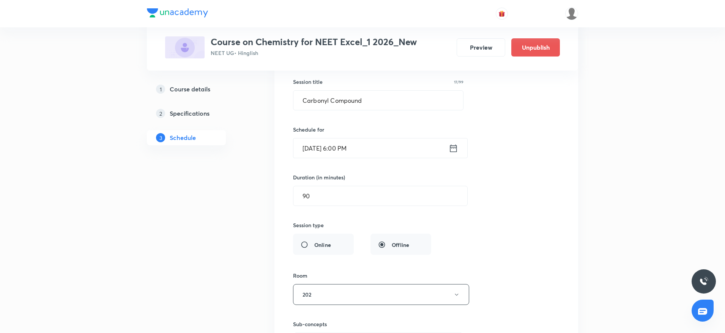
scroll to position [1527, 0]
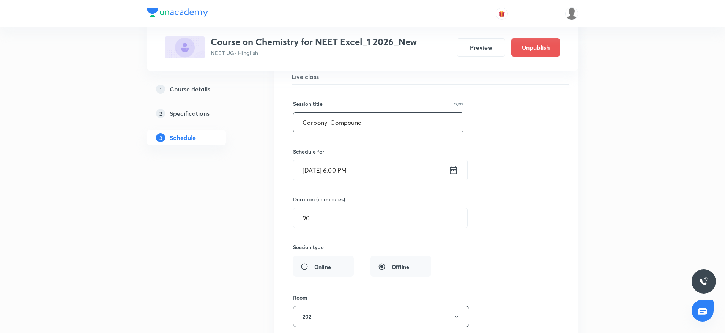
drag, startPoint x: 373, startPoint y: 122, endPoint x: 223, endPoint y: 122, distance: 149.2
paste input "Amines"
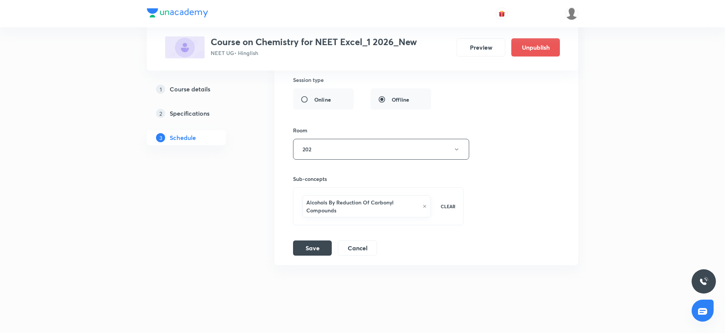
scroll to position [1698, 0]
type input "Amines"
click at [320, 242] on button "Save" at bounding box center [312, 244] width 39 height 15
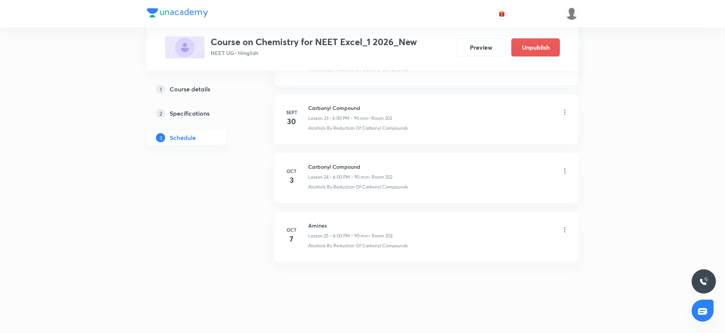
scroll to position [1398, 0]
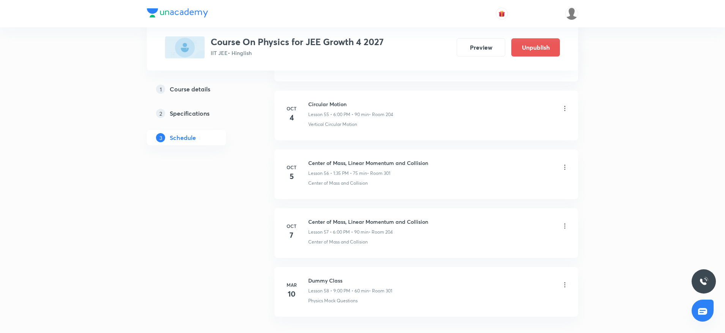
scroll to position [3689, 0]
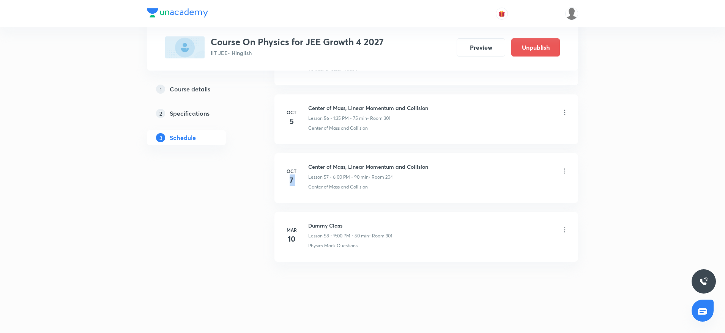
drag, startPoint x: 299, startPoint y: 159, endPoint x: 304, endPoint y: 160, distance: 5.0
click at [304, 159] on li "[DATE] Center of Mass, Linear Momentum and Collision Lesson 57 • 6:00 PM • 90 m…" at bounding box center [427, 178] width 304 height 50
click at [310, 163] on h6 "Center of Mass, Linear Momentum and Collision" at bounding box center [368, 167] width 120 height 8
drag, startPoint x: 309, startPoint y: 163, endPoint x: 471, endPoint y: 162, distance: 162.1
click at [471, 162] on li "[DATE] Center of Mass, Linear Momentum and Collision Lesson 57 • 6:00 PM • 90 m…" at bounding box center [427, 178] width 304 height 50
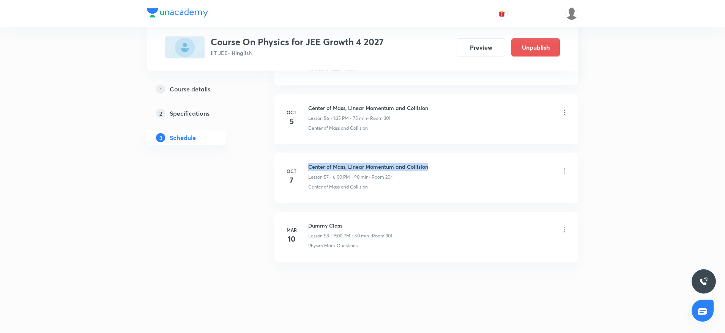
copy h6 "Center of Mass, Linear Momentum and Collision"
click at [513, 188] on div "Center of Mass and Collision" at bounding box center [438, 187] width 260 height 7
drag, startPoint x: 308, startPoint y: 164, endPoint x: 475, endPoint y: 163, distance: 167.1
click at [475, 163] on div "[DATE] Center of Mass, Linear Momentum and Collision Lesson 57 • 6:00 PM • 90 m…" at bounding box center [426, 177] width 285 height 28
copy h6 "Center of Mass, Linear Momentum and Collision"
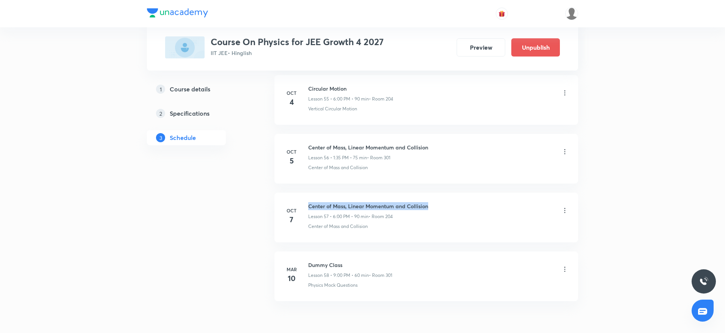
scroll to position [3632, 0]
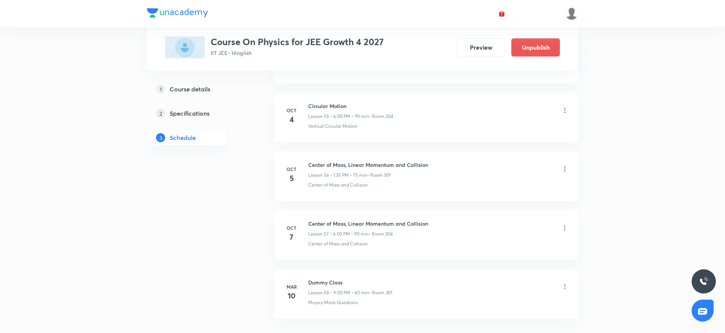
click at [564, 226] on icon at bounding box center [565, 228] width 8 height 8
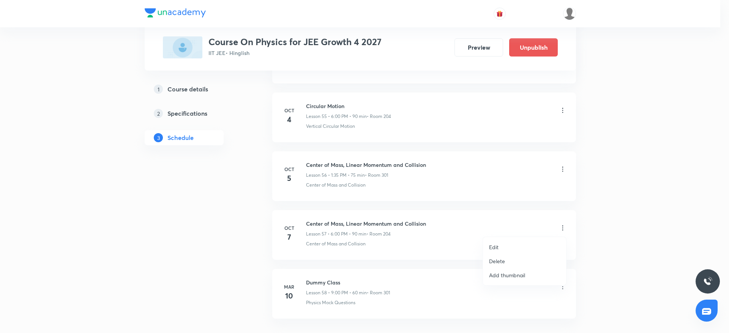
click at [506, 247] on li "Edit" at bounding box center [524, 247] width 83 height 14
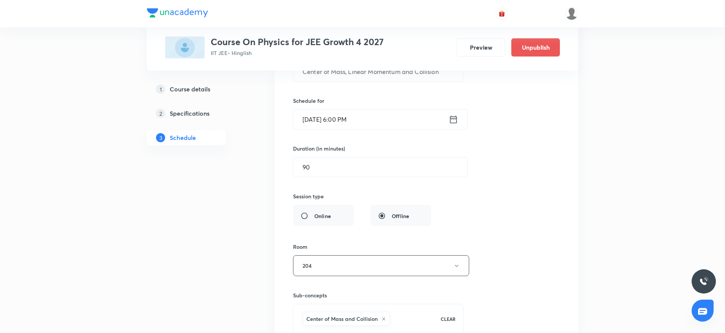
click at [348, 114] on input "[DATE] 6:00 PM" at bounding box center [371, 119] width 155 height 19
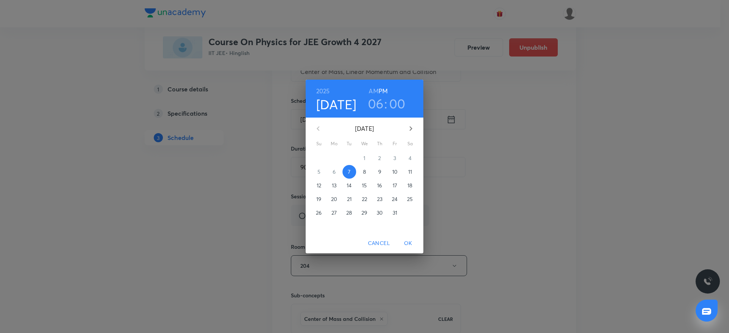
click at [391, 107] on h3 "00" at bounding box center [397, 104] width 16 height 16
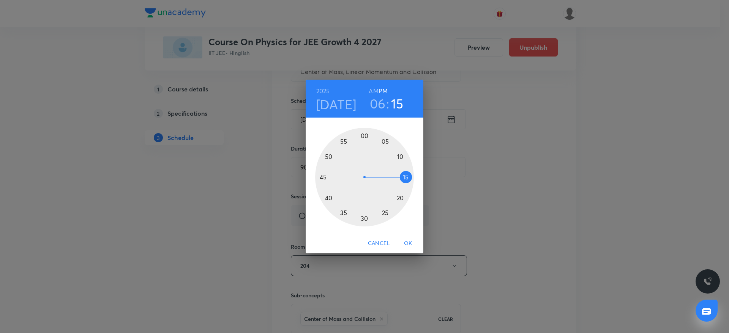
drag, startPoint x: 375, startPoint y: 137, endPoint x: 407, endPoint y: 176, distance: 50.2
click at [407, 176] on div at bounding box center [364, 177] width 99 height 99
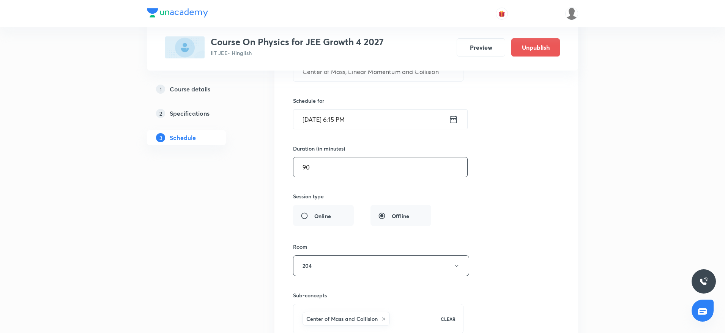
drag, startPoint x: 328, startPoint y: 166, endPoint x: 251, endPoint y: 167, distance: 77.5
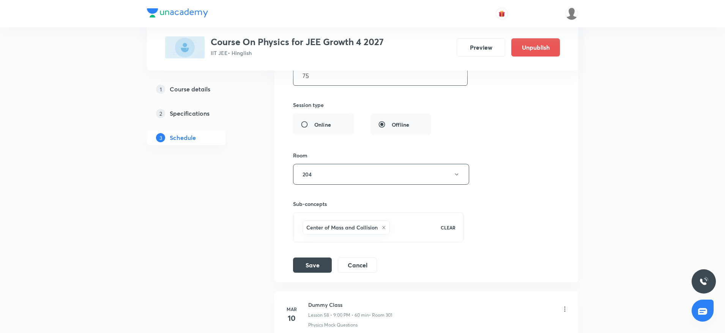
scroll to position [3632, 0]
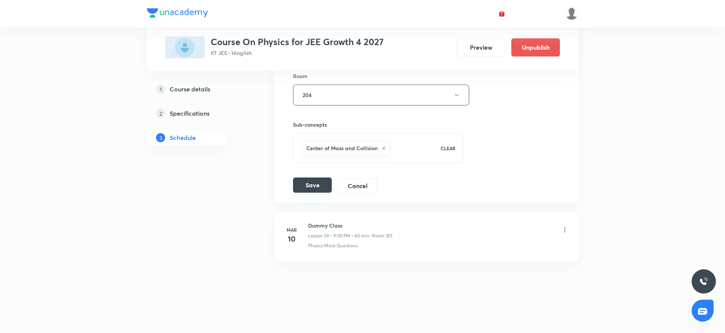
type input "75"
click at [315, 186] on button "Save" at bounding box center [312, 185] width 39 height 15
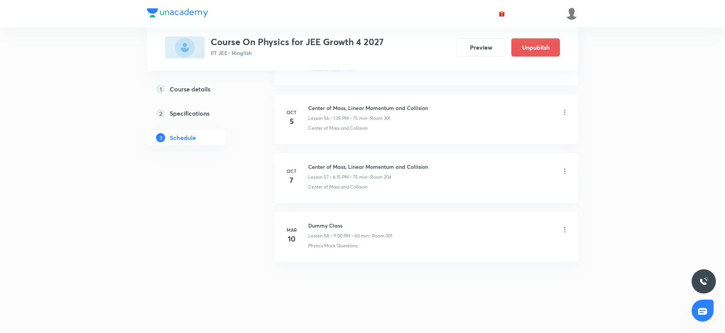
click at [563, 171] on icon at bounding box center [565, 171] width 8 height 8
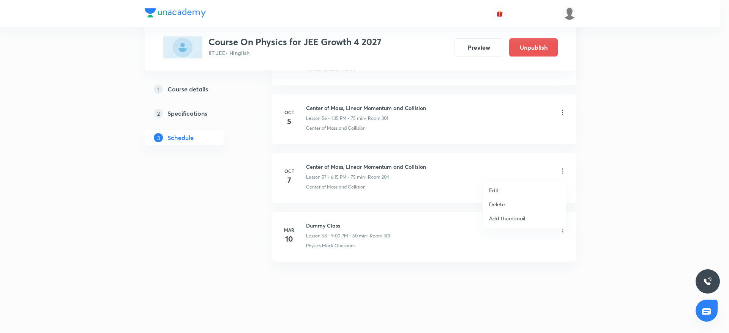
click at [500, 188] on li "Edit" at bounding box center [524, 190] width 83 height 14
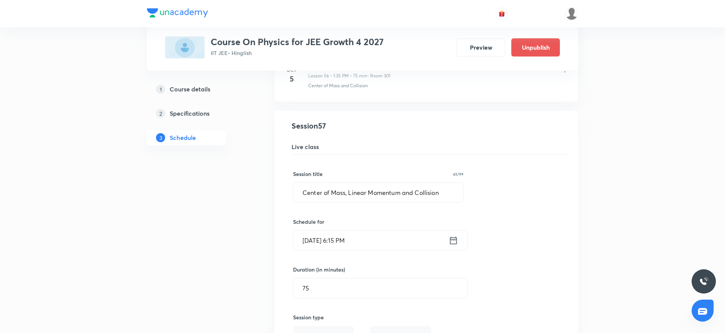
click at [343, 240] on input "[DATE] 6:15 PM" at bounding box center [371, 240] width 155 height 19
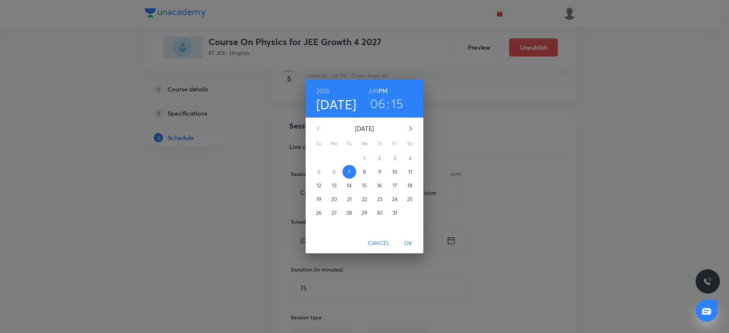
click at [386, 104] on h3 ":" at bounding box center [387, 104] width 3 height 16
click at [396, 105] on h3 "15" at bounding box center [397, 104] width 13 height 16
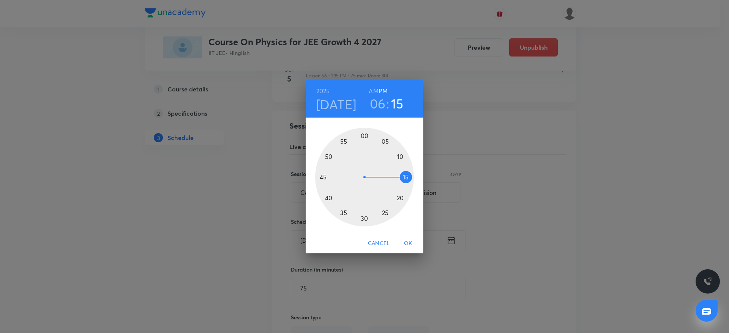
click at [365, 135] on div at bounding box center [364, 177] width 99 height 99
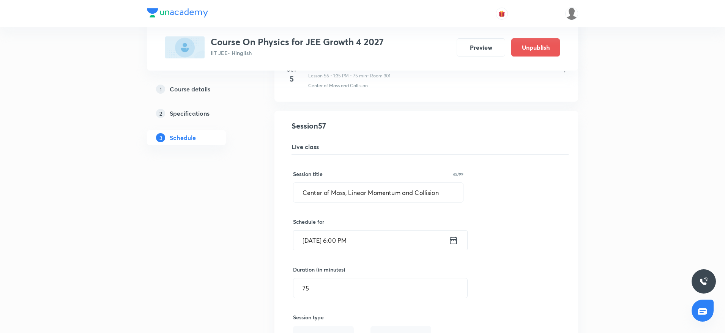
scroll to position [3397, 0]
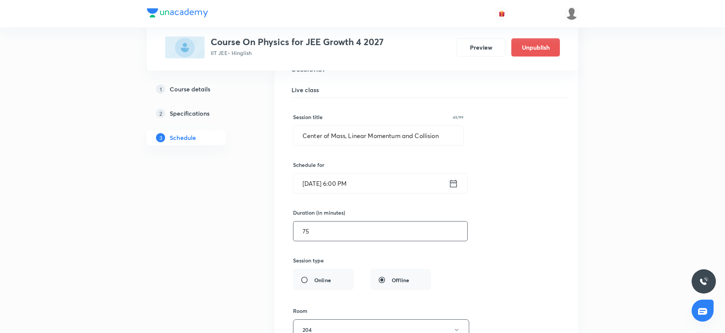
drag, startPoint x: 320, startPoint y: 235, endPoint x: 268, endPoint y: 235, distance: 52.4
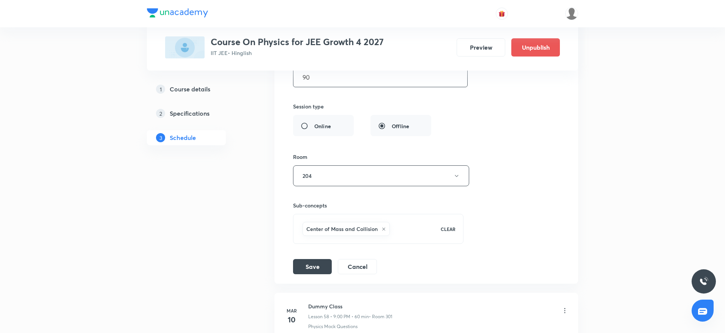
scroll to position [3568, 0]
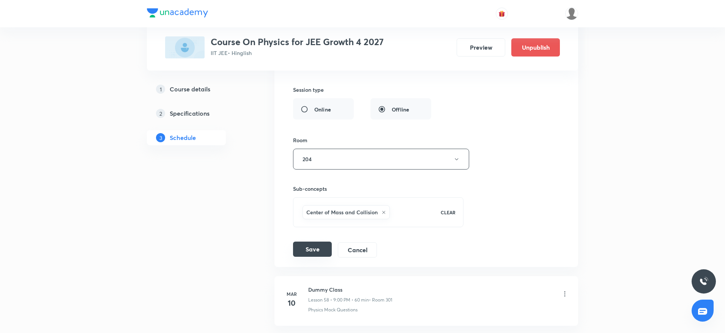
type input "90"
click at [319, 244] on button "Save" at bounding box center [312, 249] width 39 height 15
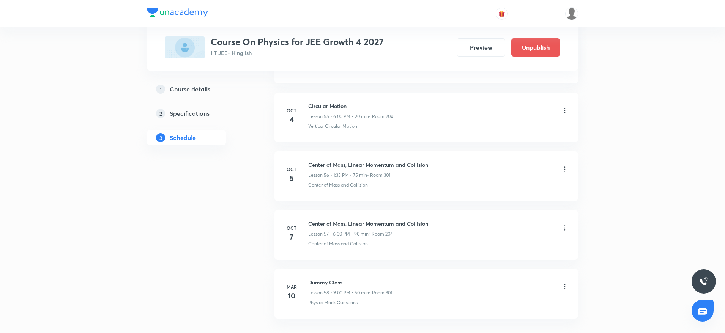
scroll to position [3340, 0]
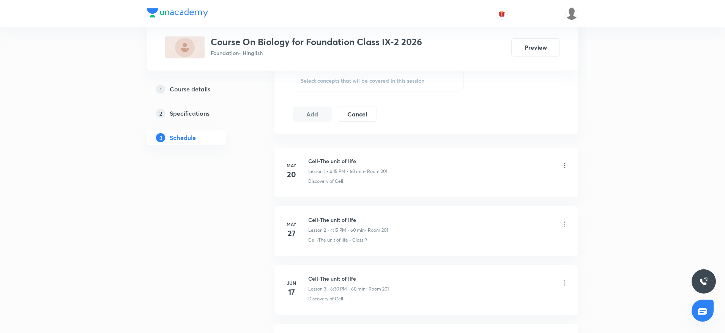
scroll to position [1158, 0]
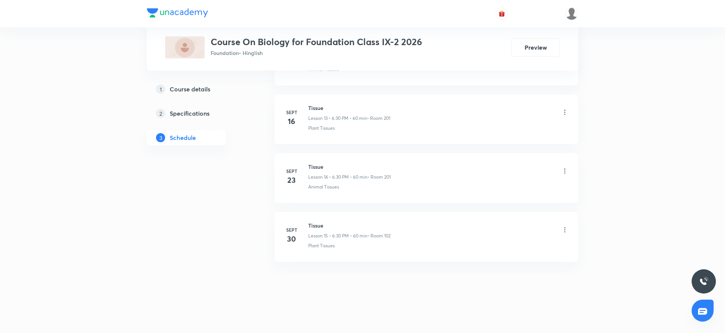
click at [312, 220] on li "[DATE] Tissue Lesson 15 • 6:30 PM • 60 min • Room 102 Plant Tissues" at bounding box center [427, 237] width 304 height 50
copy h6 "Tissue"
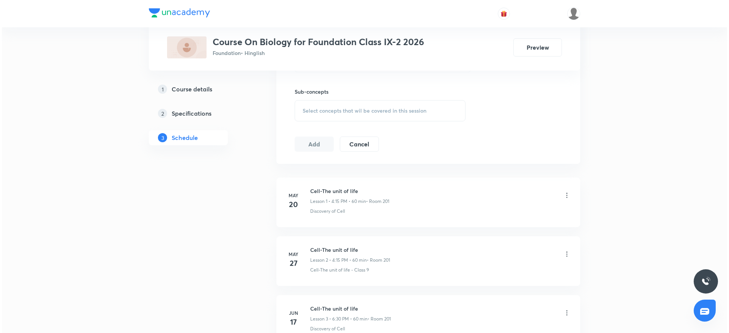
scroll to position [0, 0]
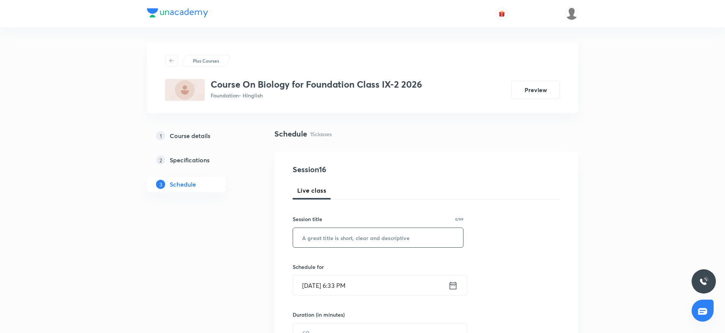
click at [350, 241] on input "text" at bounding box center [378, 237] width 170 height 19
paste input "Tissue"
type input "Tissue"
click at [346, 282] on input "[DATE] 6:33 PM" at bounding box center [370, 285] width 155 height 19
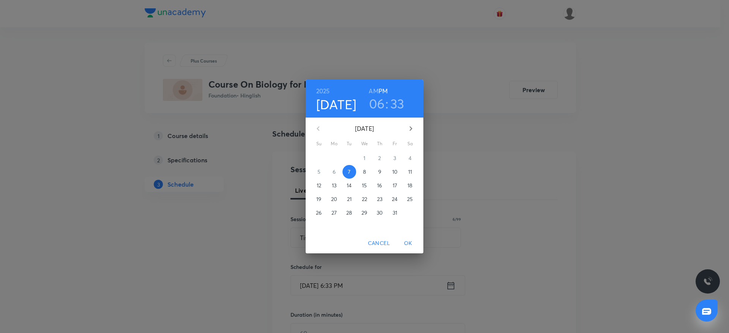
click at [393, 101] on h3 "33" at bounding box center [397, 104] width 14 height 16
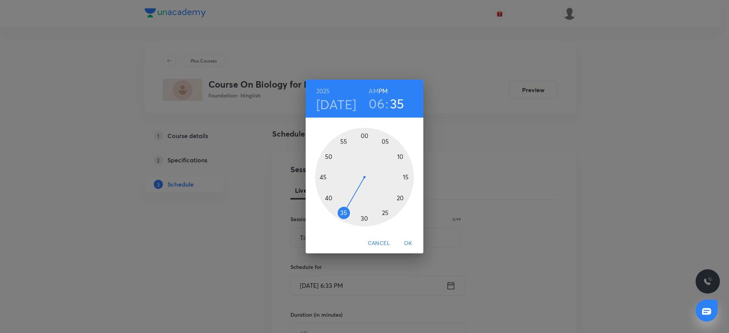
drag, startPoint x: 348, startPoint y: 216, endPoint x: 344, endPoint y: 211, distance: 6.2
click at [344, 211] on div at bounding box center [364, 177] width 99 height 99
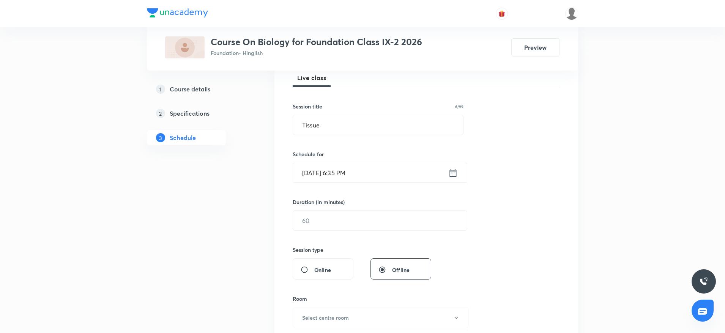
scroll to position [114, 0]
click at [327, 225] on input "text" at bounding box center [380, 219] width 174 height 19
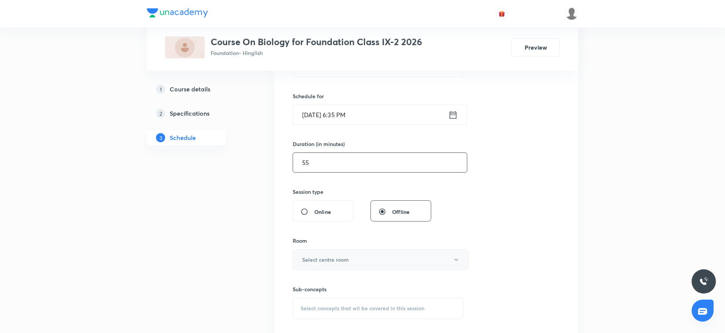
type input "55"
click at [335, 260] on h6 "Select centre room" at bounding box center [325, 260] width 47 height 8
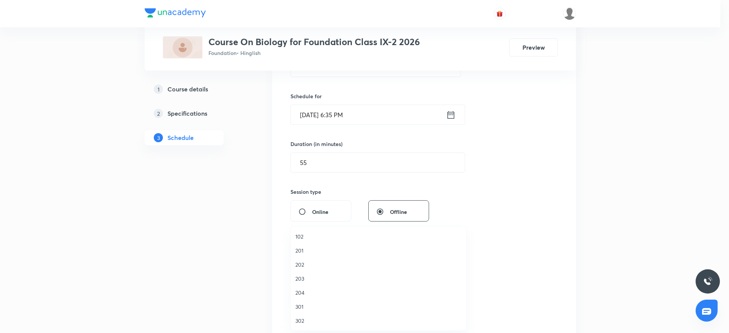
click at [305, 246] on li "201" at bounding box center [378, 251] width 175 height 14
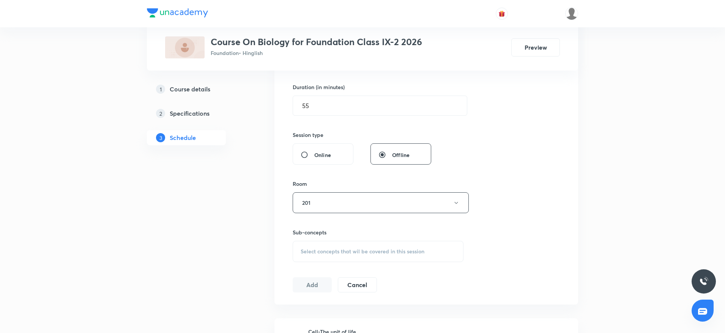
click at [373, 245] on div "Select concepts that wil be covered in this session" at bounding box center [378, 251] width 171 height 21
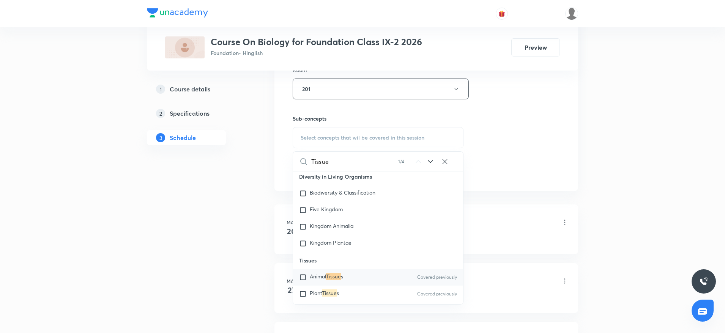
scroll to position [280, 0]
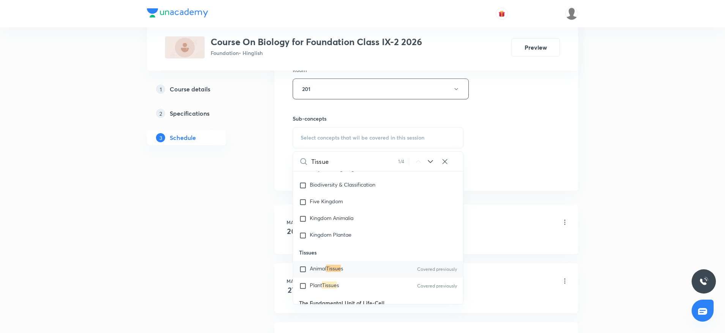
type input "Tissue"
click at [341, 266] on mark "Tissue" at bounding box center [333, 268] width 15 height 7
checkbox input "true"
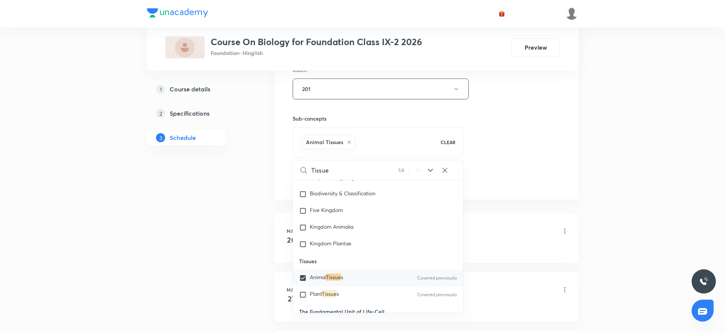
click at [517, 160] on div "Session 16 Live class Session title 6/99 Tissue ​ Schedule for [DATE] 6:35 PM ​…" at bounding box center [426, 4] width 267 height 365
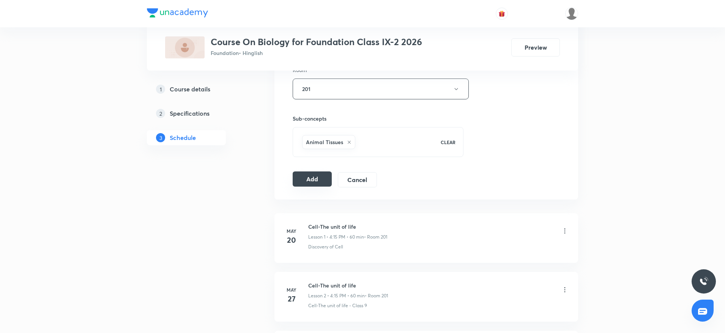
click at [303, 179] on button "Add" at bounding box center [312, 179] width 39 height 15
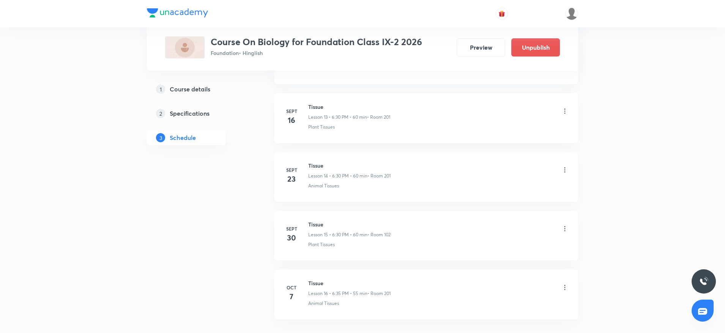
scroll to position [868, 0]
